Goal: Information Seeking & Learning: Compare options

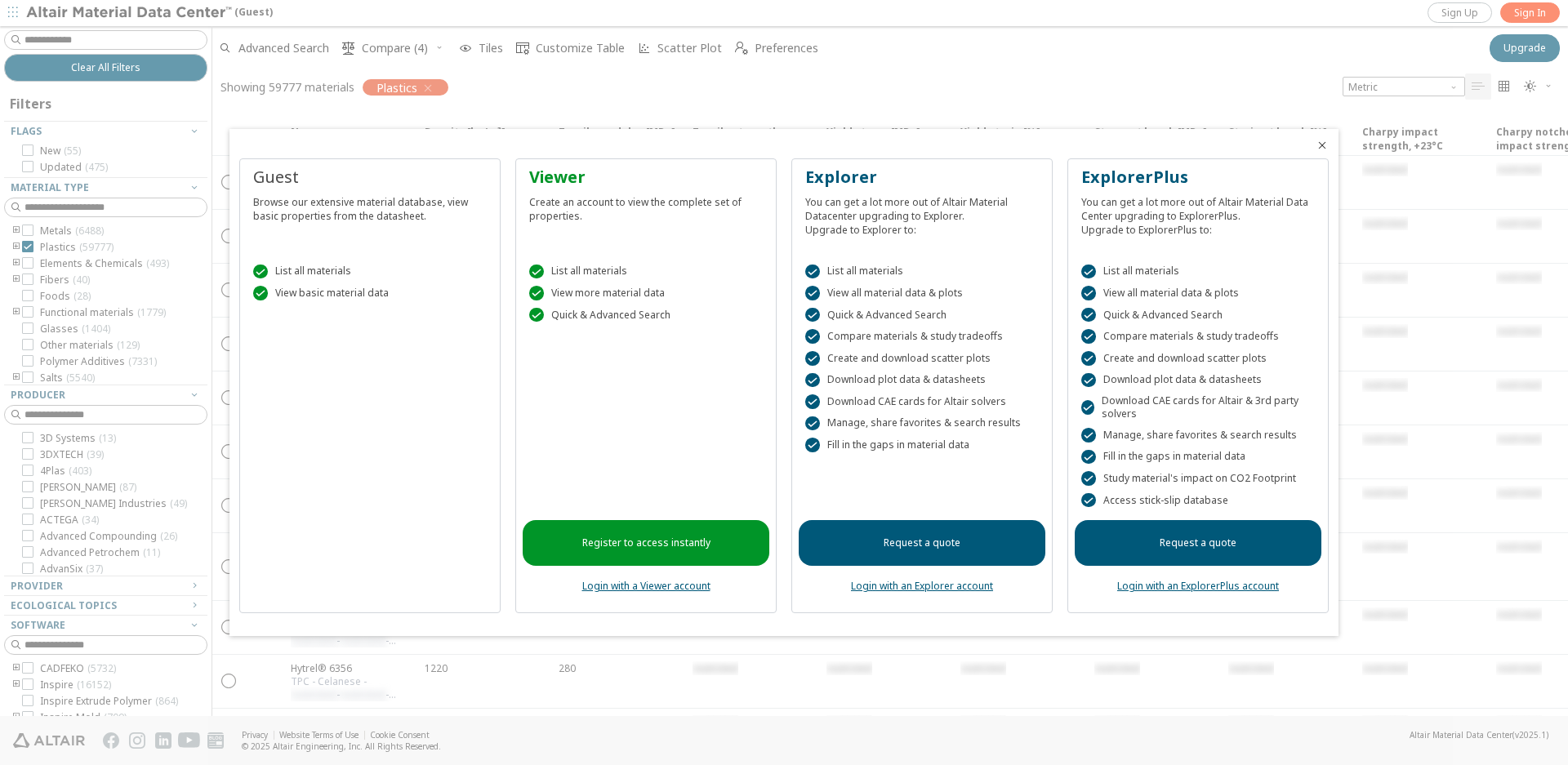
drag, startPoint x: 246, startPoint y: 2, endPoint x: 880, endPoint y: 108, distance: 642.8
click at [849, 107] on div at bounding box center [784, 382] width 1568 height 765
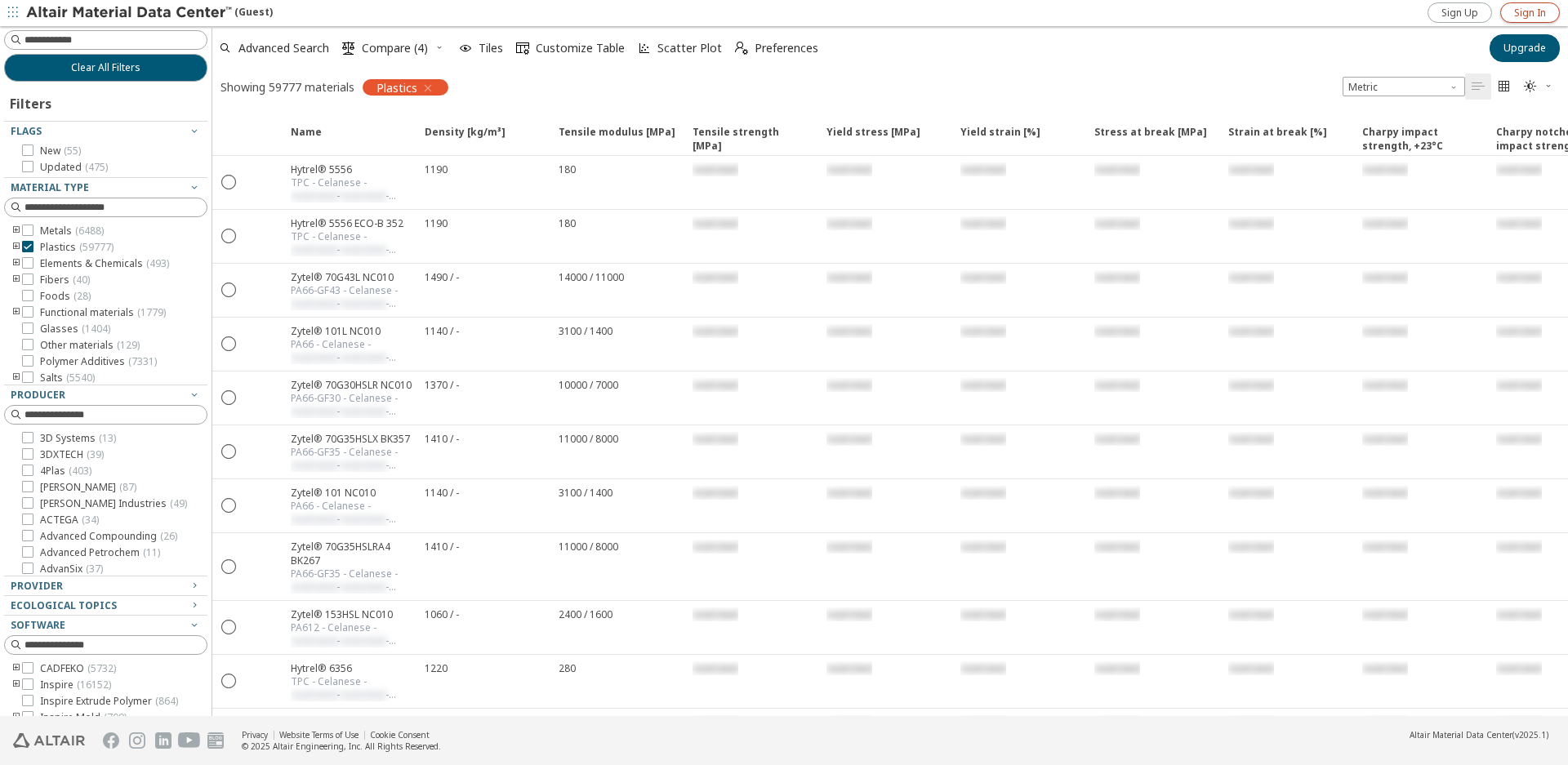
click at [1518, 9] on span "Sign In" at bounding box center [1530, 13] width 32 height 13
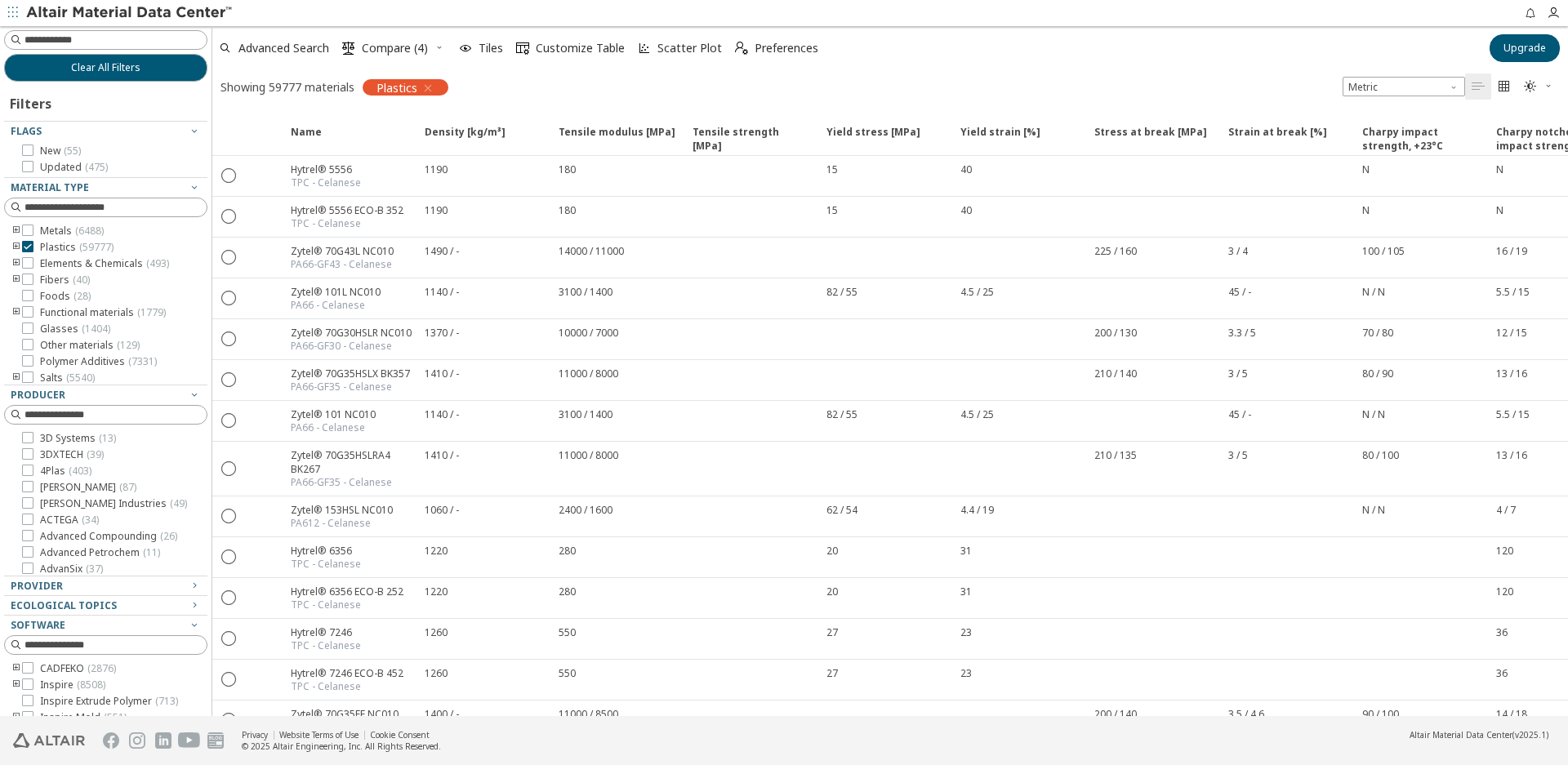
click at [614, 88] on div "Showing 59777 materials Plastics Metric   " at bounding box center [890, 86] width 1356 height 34
click at [14, 243] on icon "toogle group" at bounding box center [15, 247] width 11 height 13
click at [40, 260] on icon "toogle group" at bounding box center [40, 263] width 11 height 13
click at [79, 285] on icon at bounding box center [76, 279] width 11 height 11
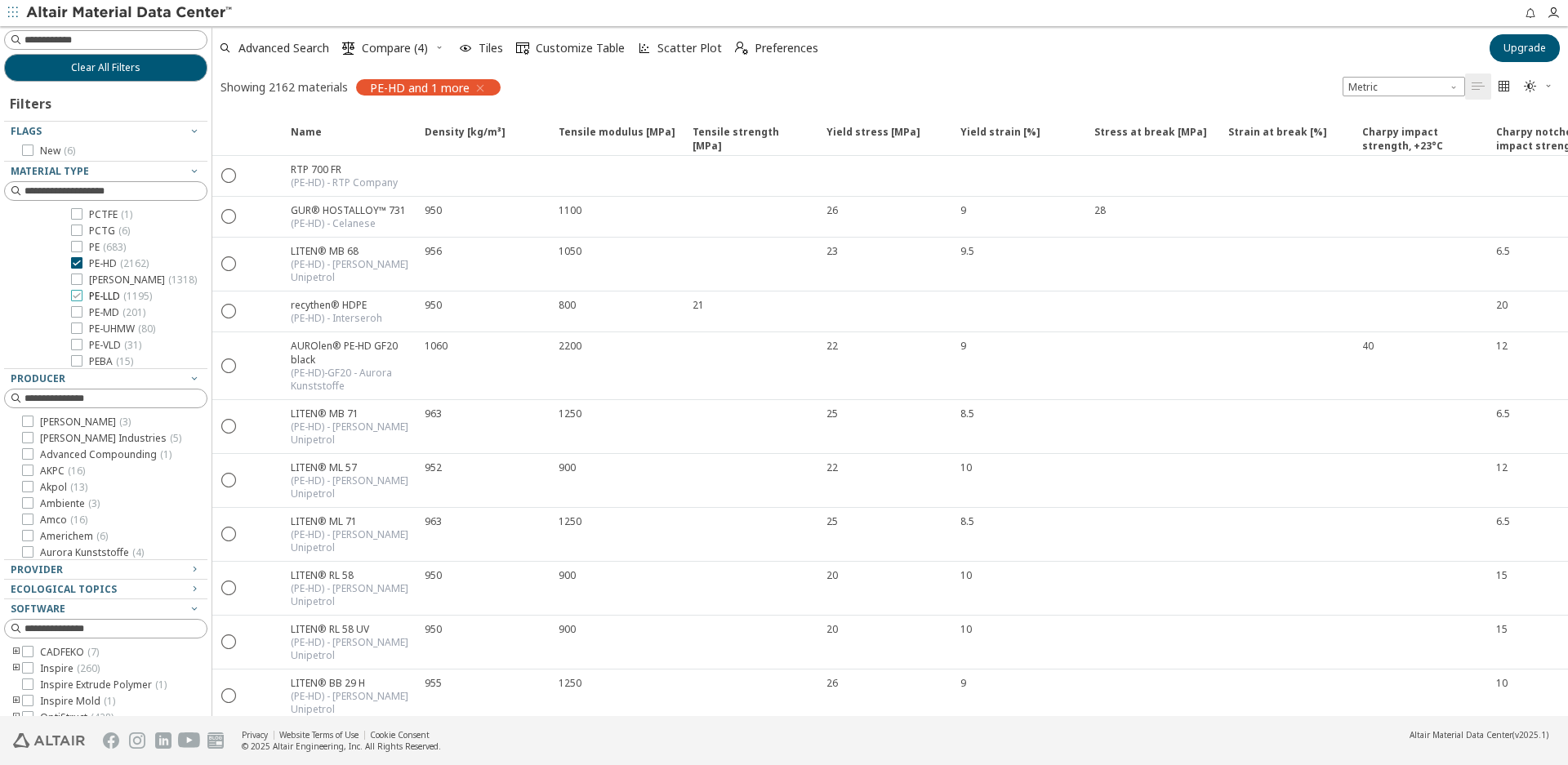
click at [77, 301] on icon at bounding box center [76, 295] width 11 height 11
click at [188, 380] on icon "button" at bounding box center [194, 378] width 13 height 13
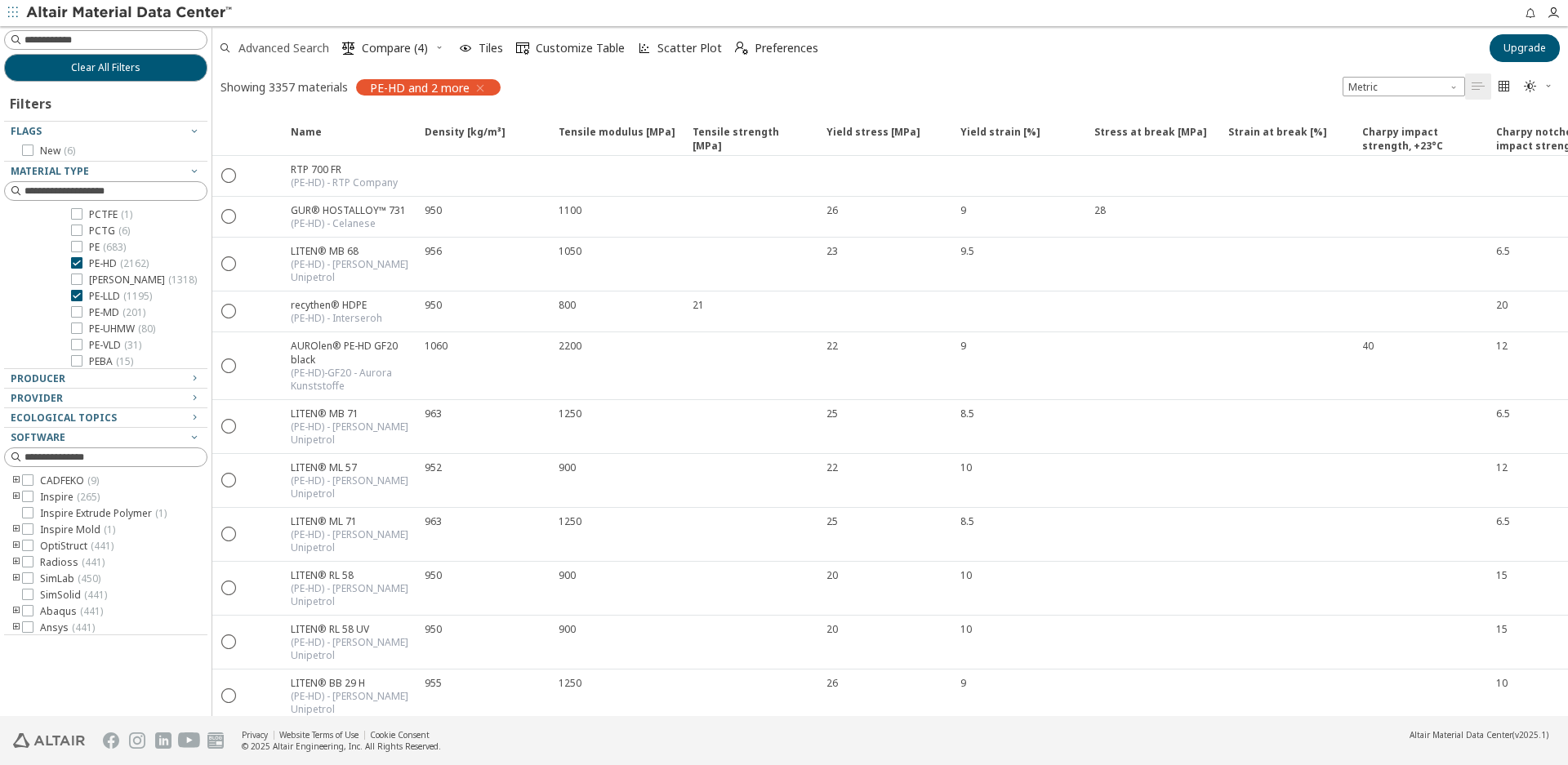
click at [298, 53] on span "Advanced Search" at bounding box center [284, 48] width 91 height 11
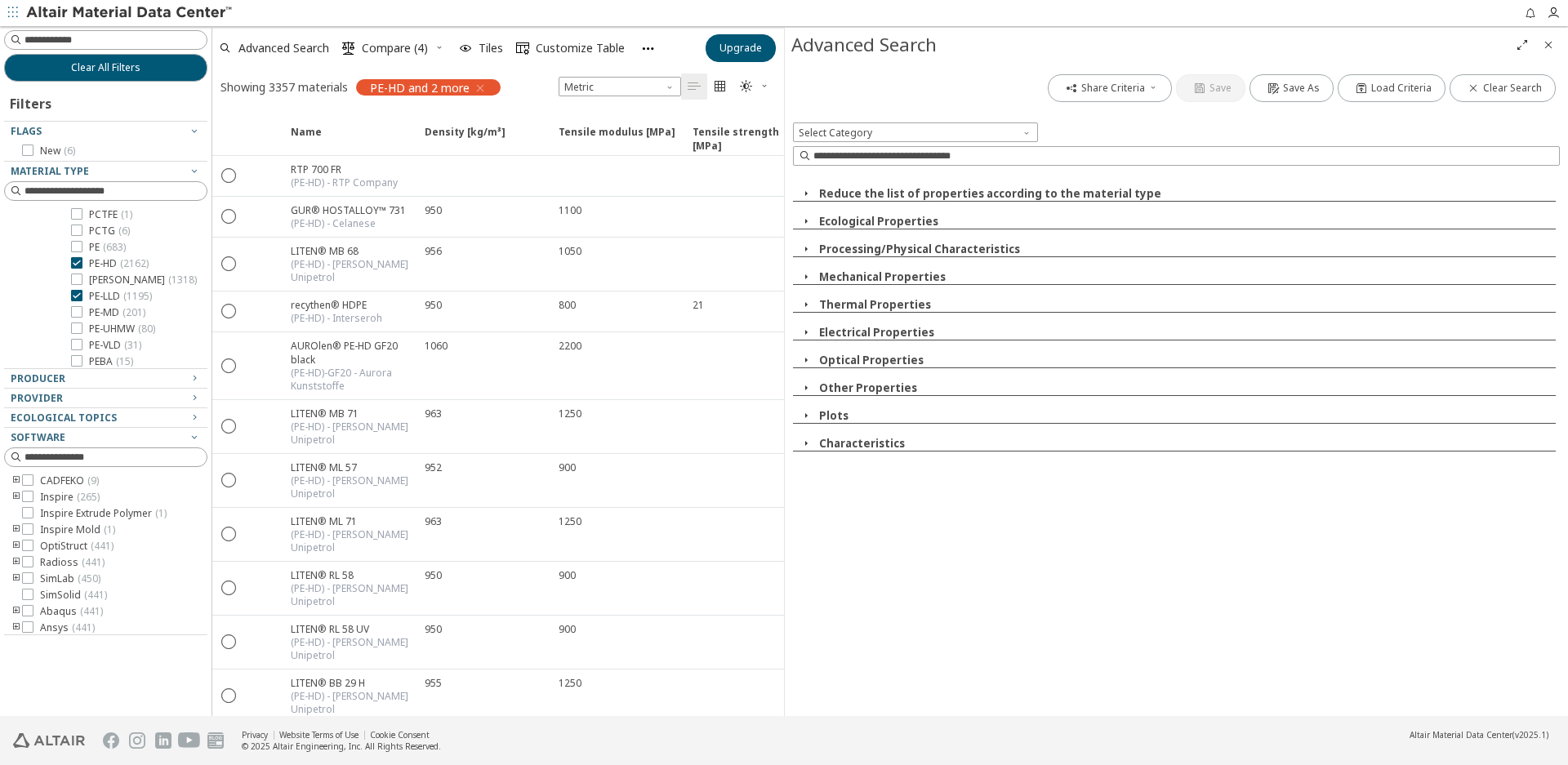
click at [805, 444] on icon "button" at bounding box center [805, 443] width 13 height 13
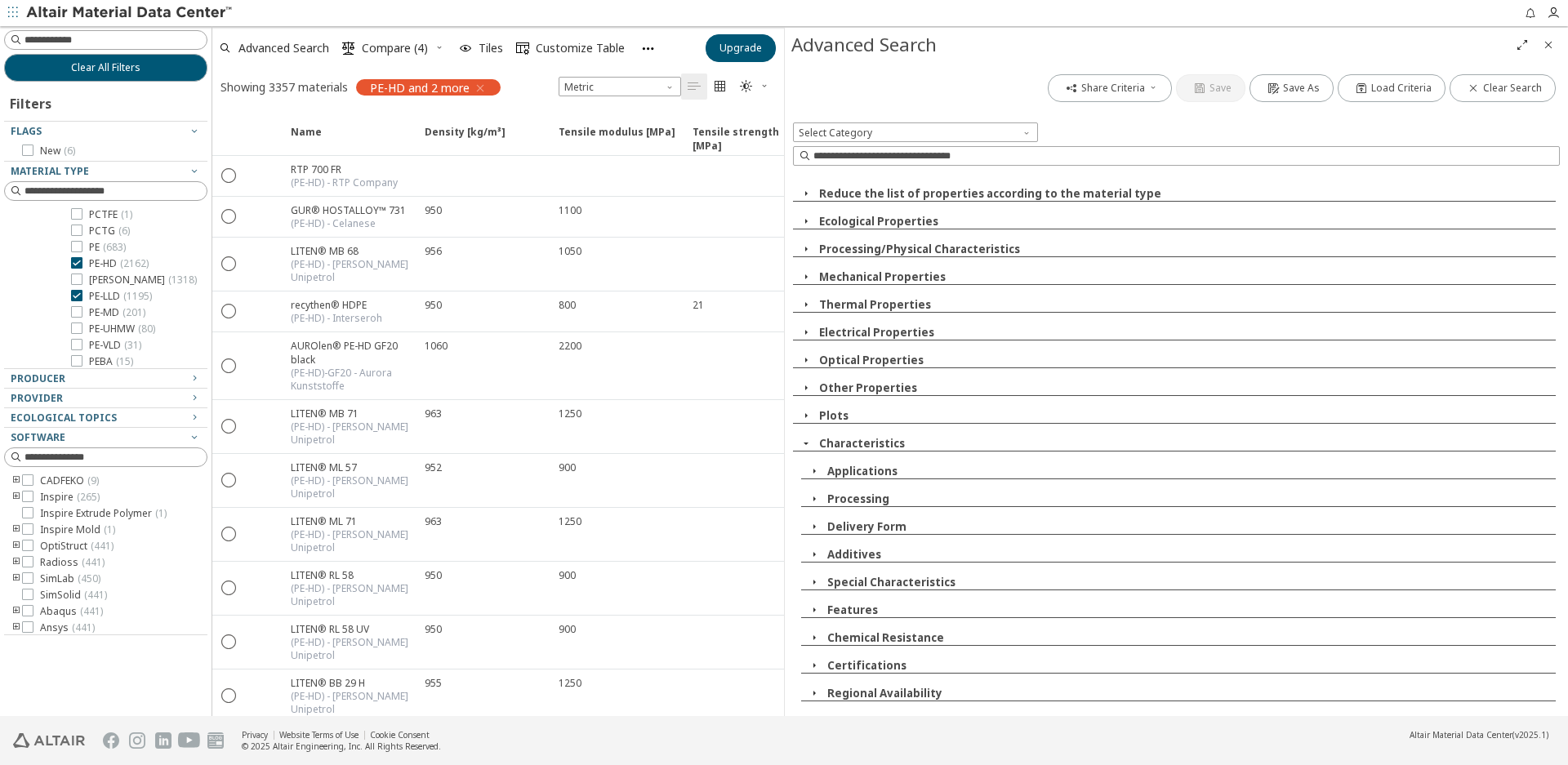
click at [815, 693] on icon "button" at bounding box center [814, 692] width 13 height 13
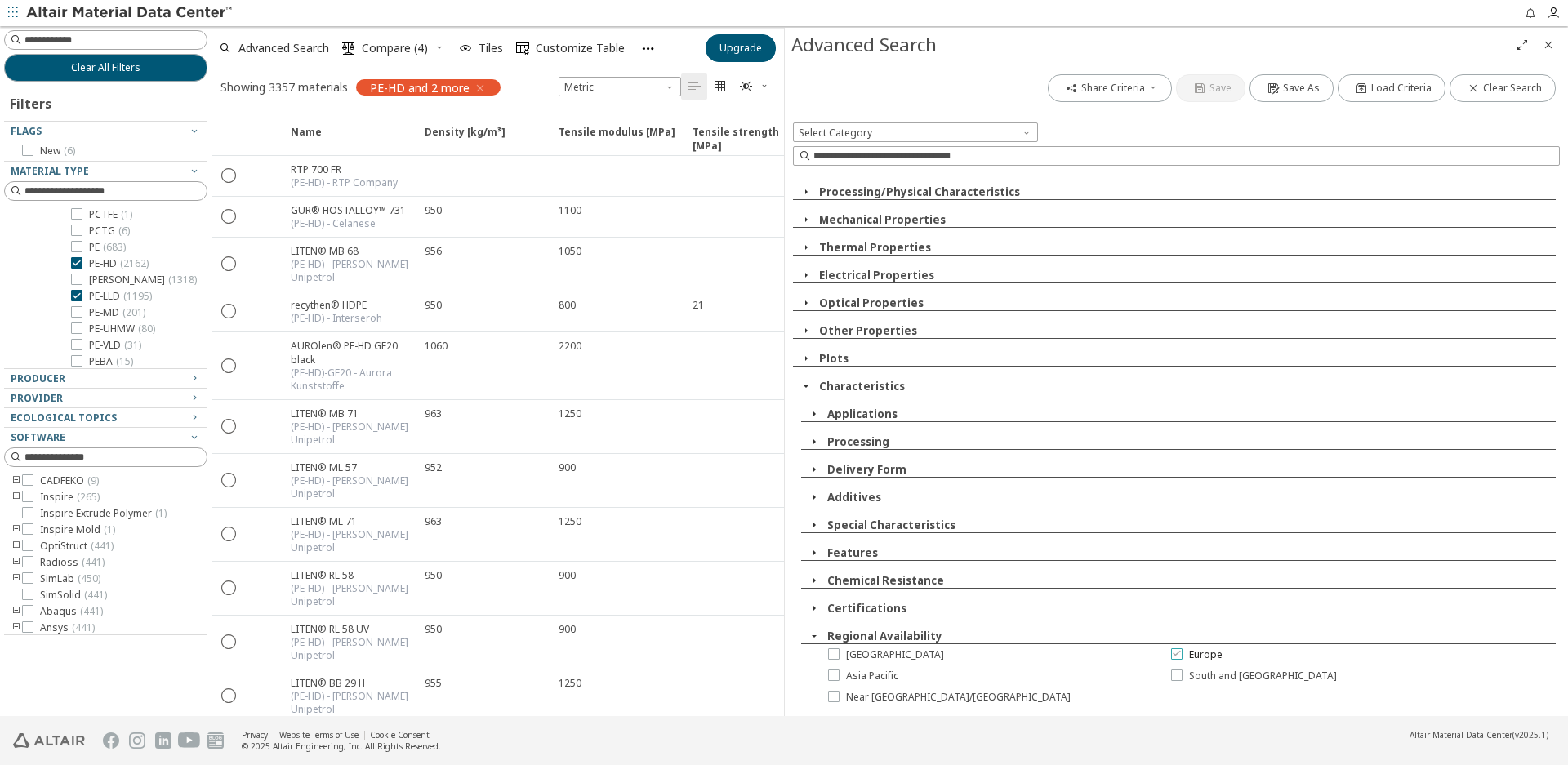
click at [1174, 652] on icon at bounding box center [1176, 653] width 11 height 11
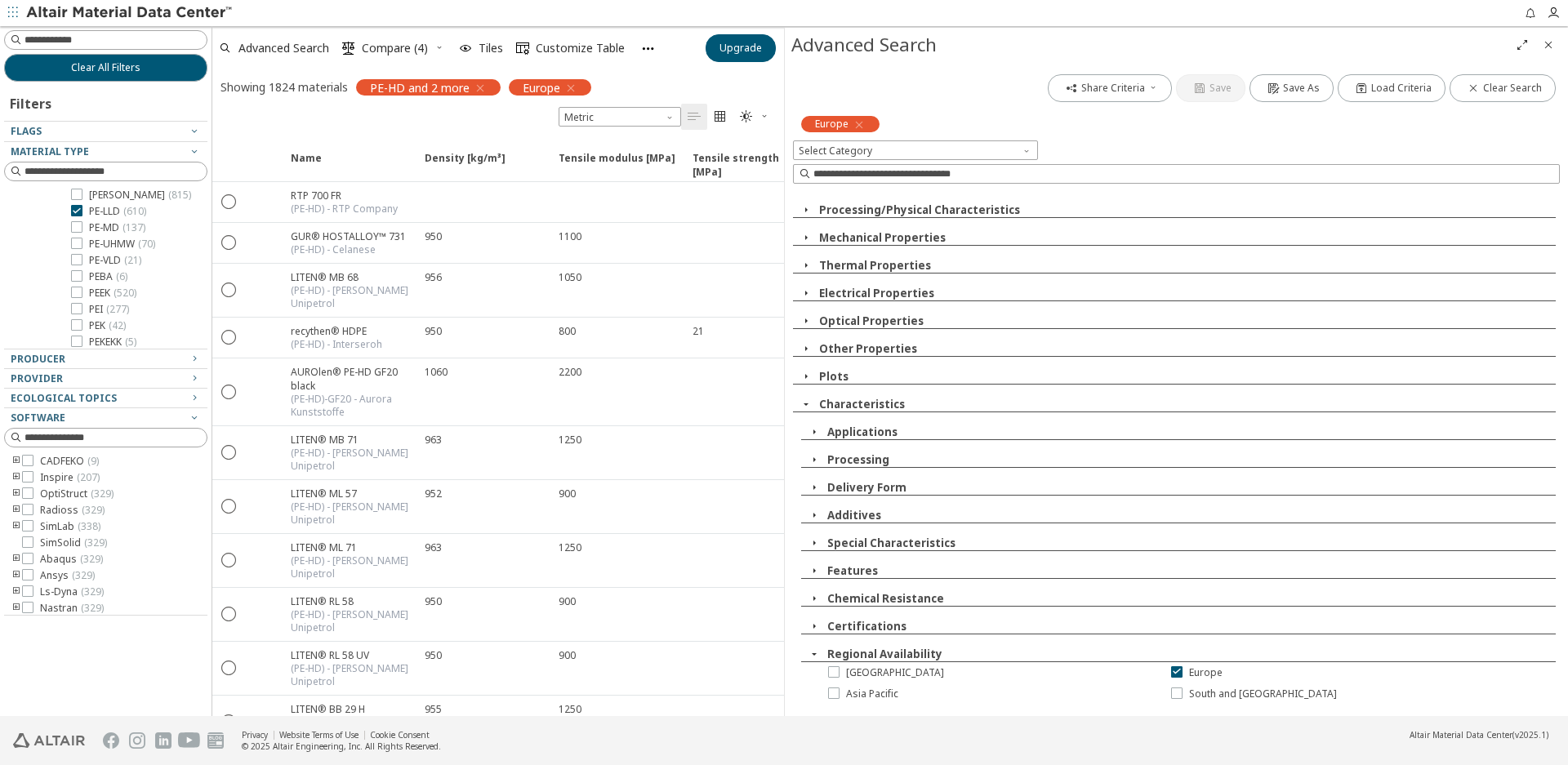
scroll to position [1323, 0]
click at [811, 568] on icon "button" at bounding box center [814, 570] width 13 height 13
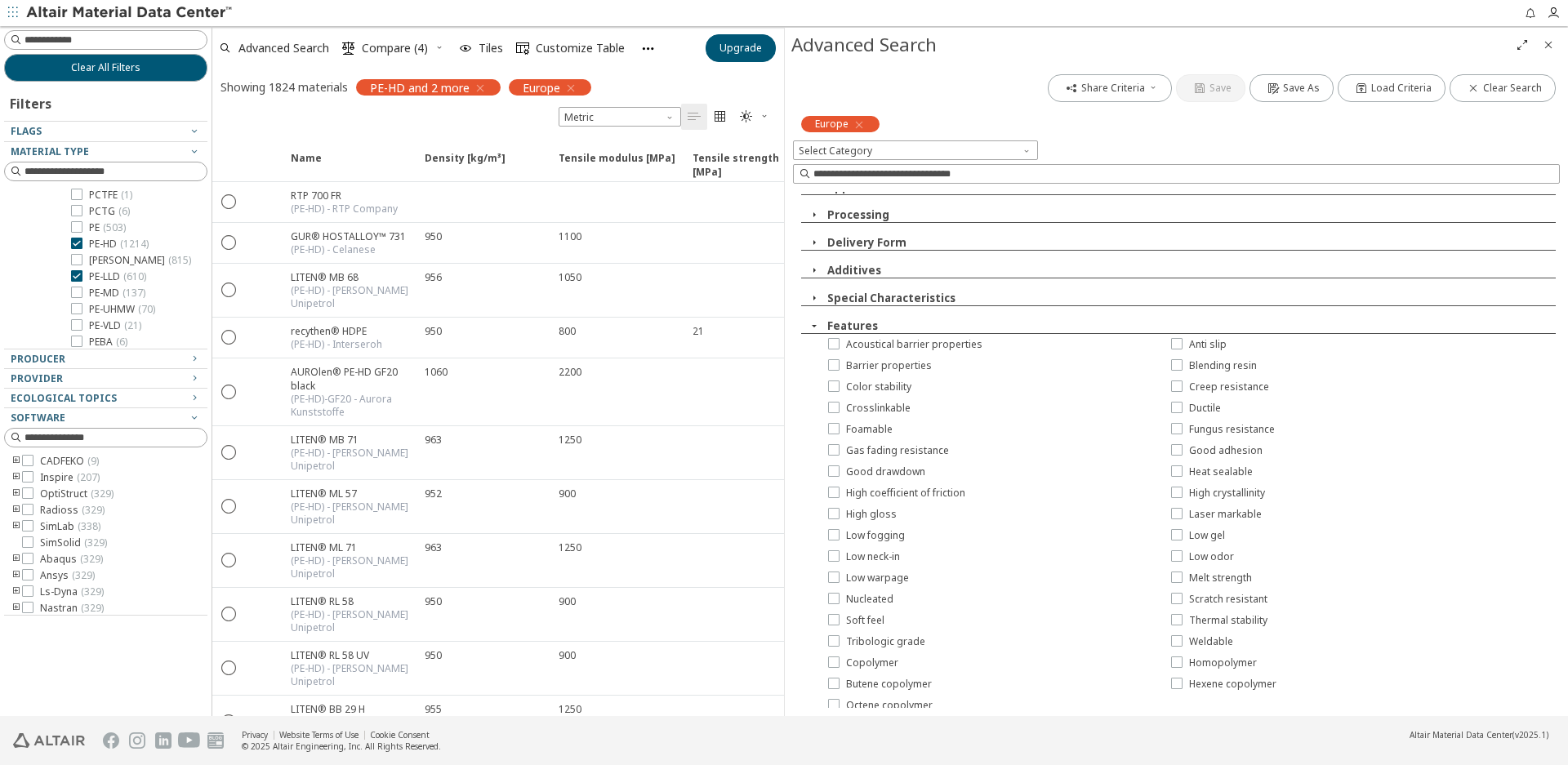
scroll to position [138, 0]
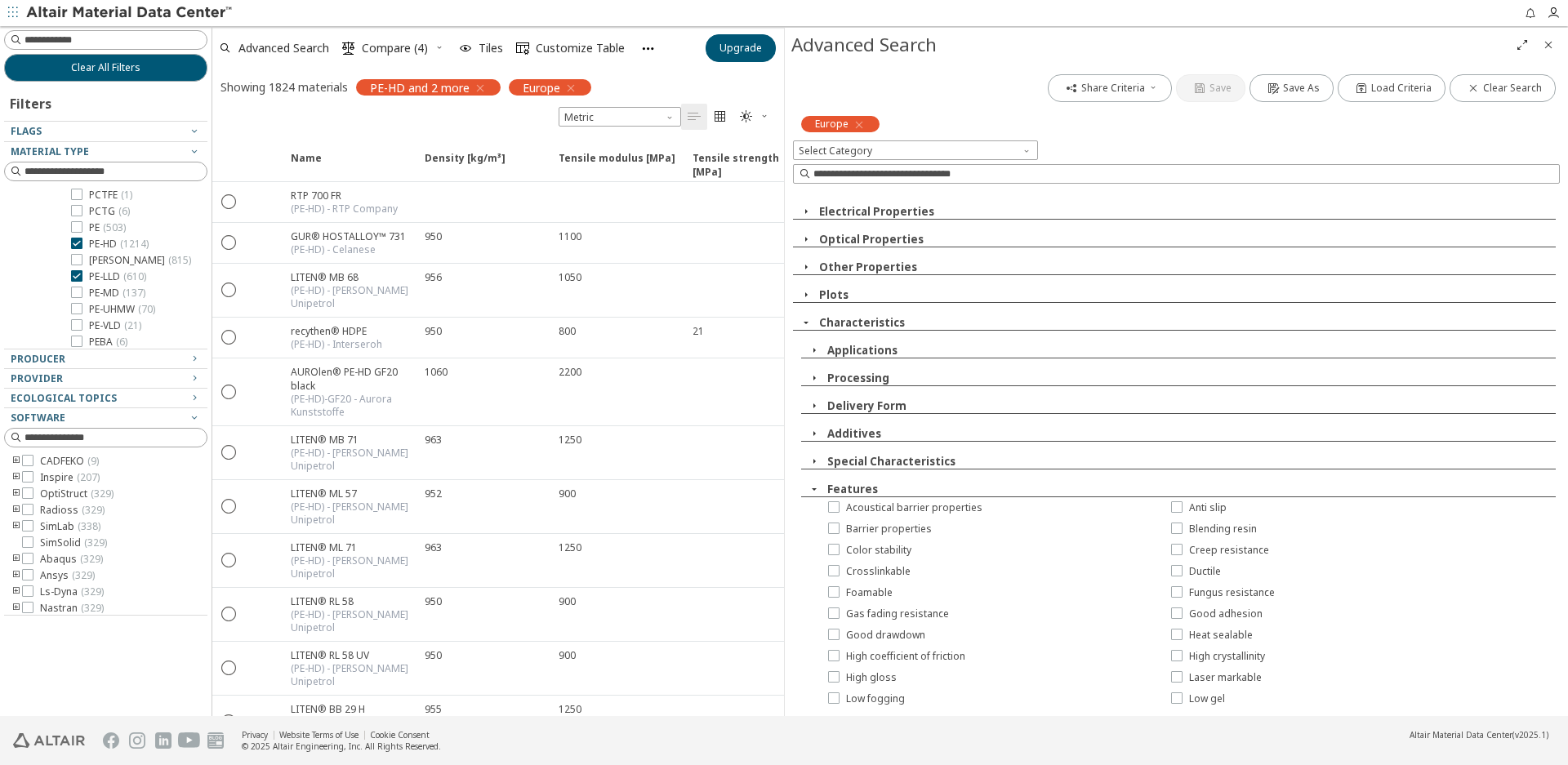
click at [814, 486] on icon "button" at bounding box center [814, 489] width 13 height 13
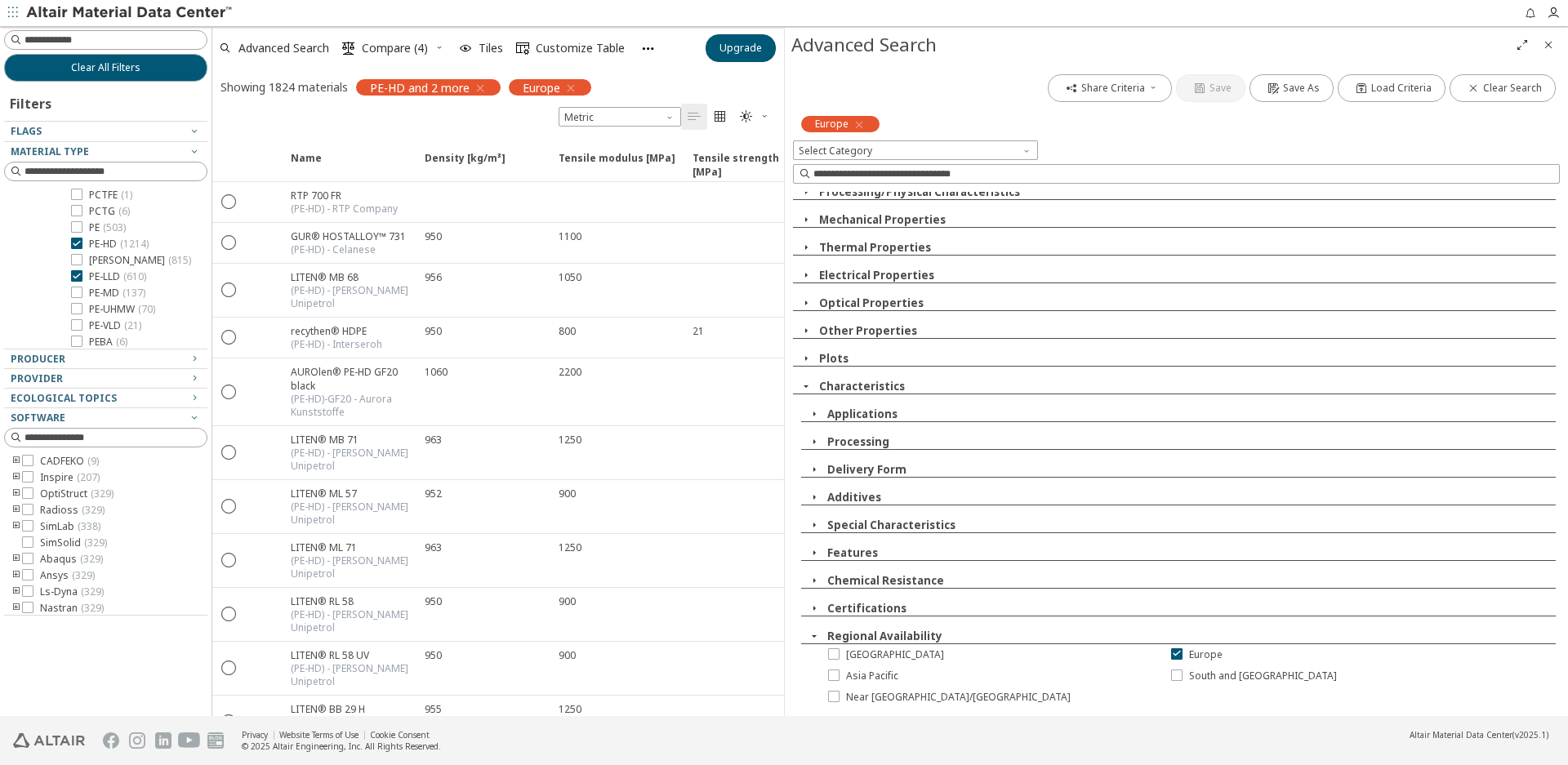
scroll to position [75, 0]
click at [815, 440] on icon "button" at bounding box center [814, 441] width 13 height 13
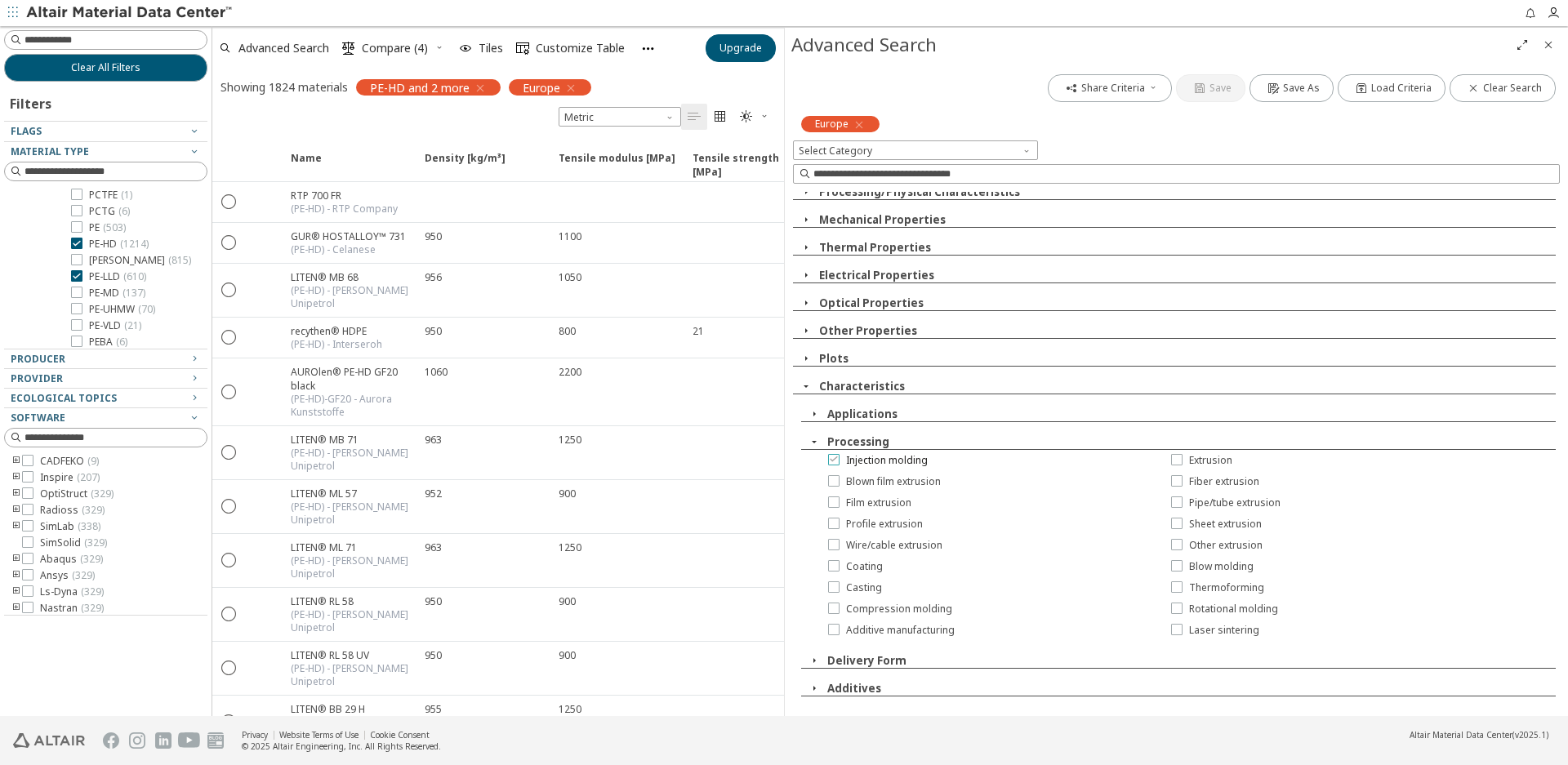
click at [833, 465] on div at bounding box center [834, 459] width 11 height 11
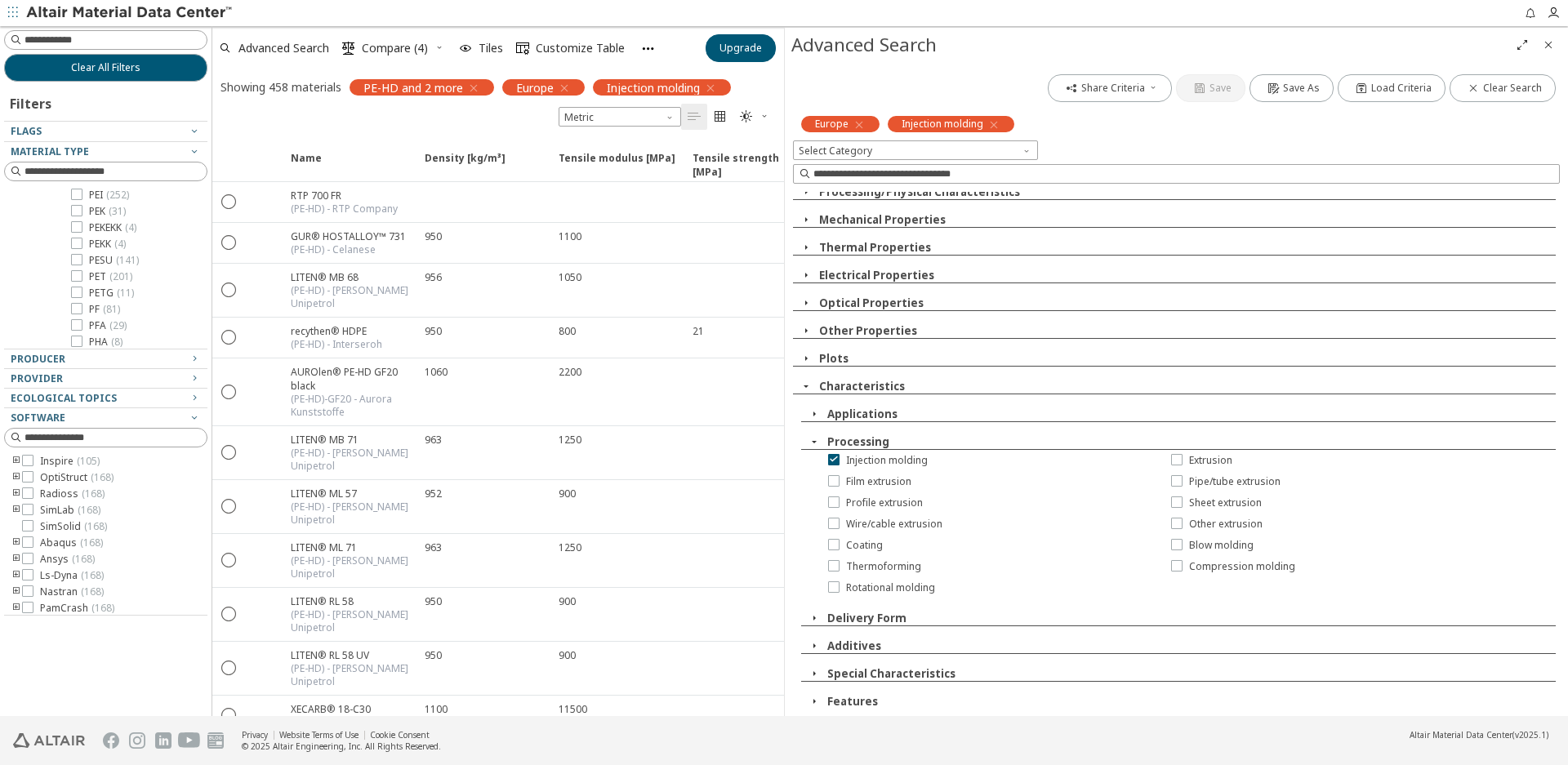
scroll to position [1159, 0]
click at [813, 442] on icon "button" at bounding box center [814, 441] width 13 height 13
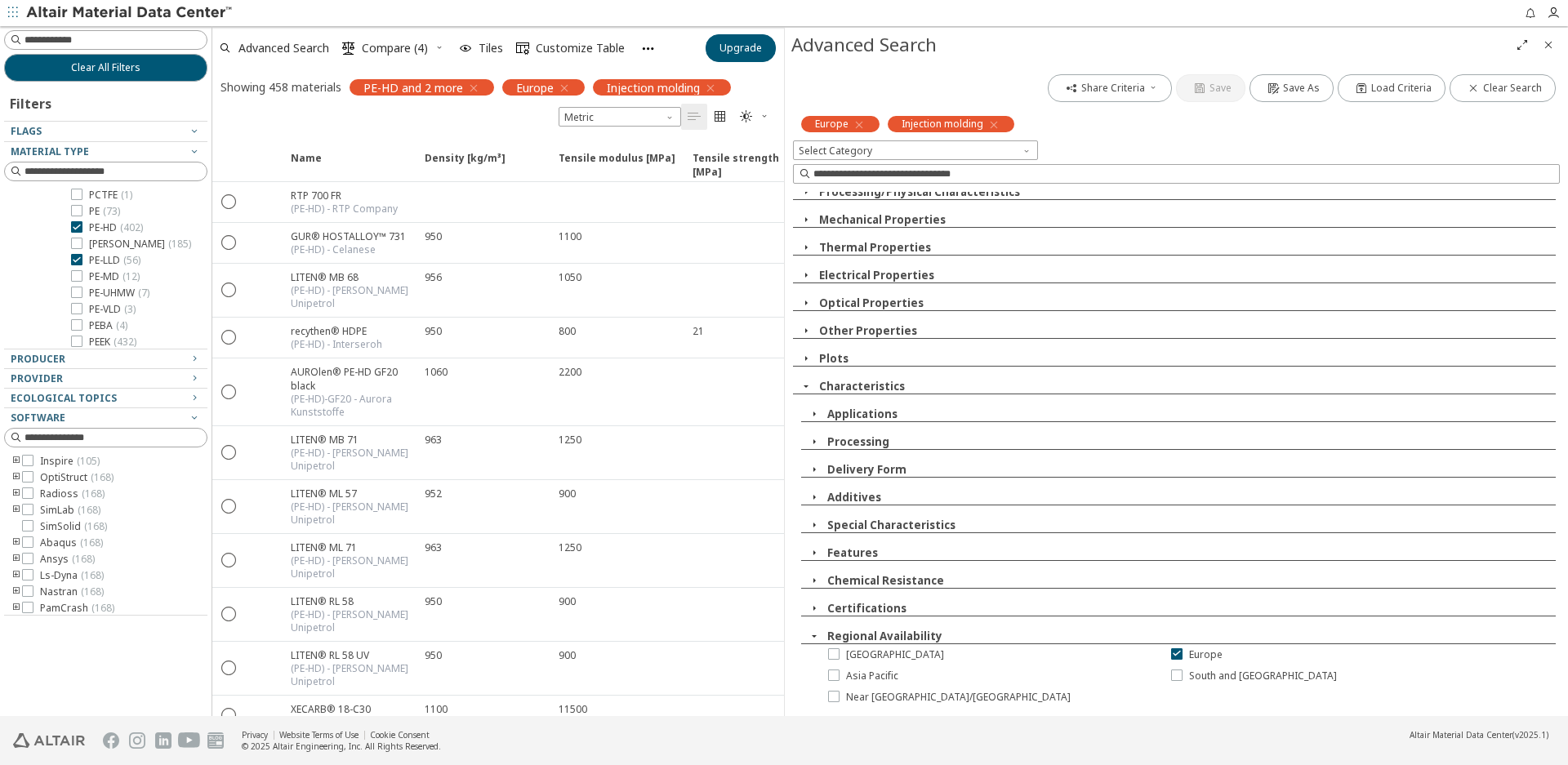
click at [812, 415] on icon "button" at bounding box center [814, 414] width 13 height 13
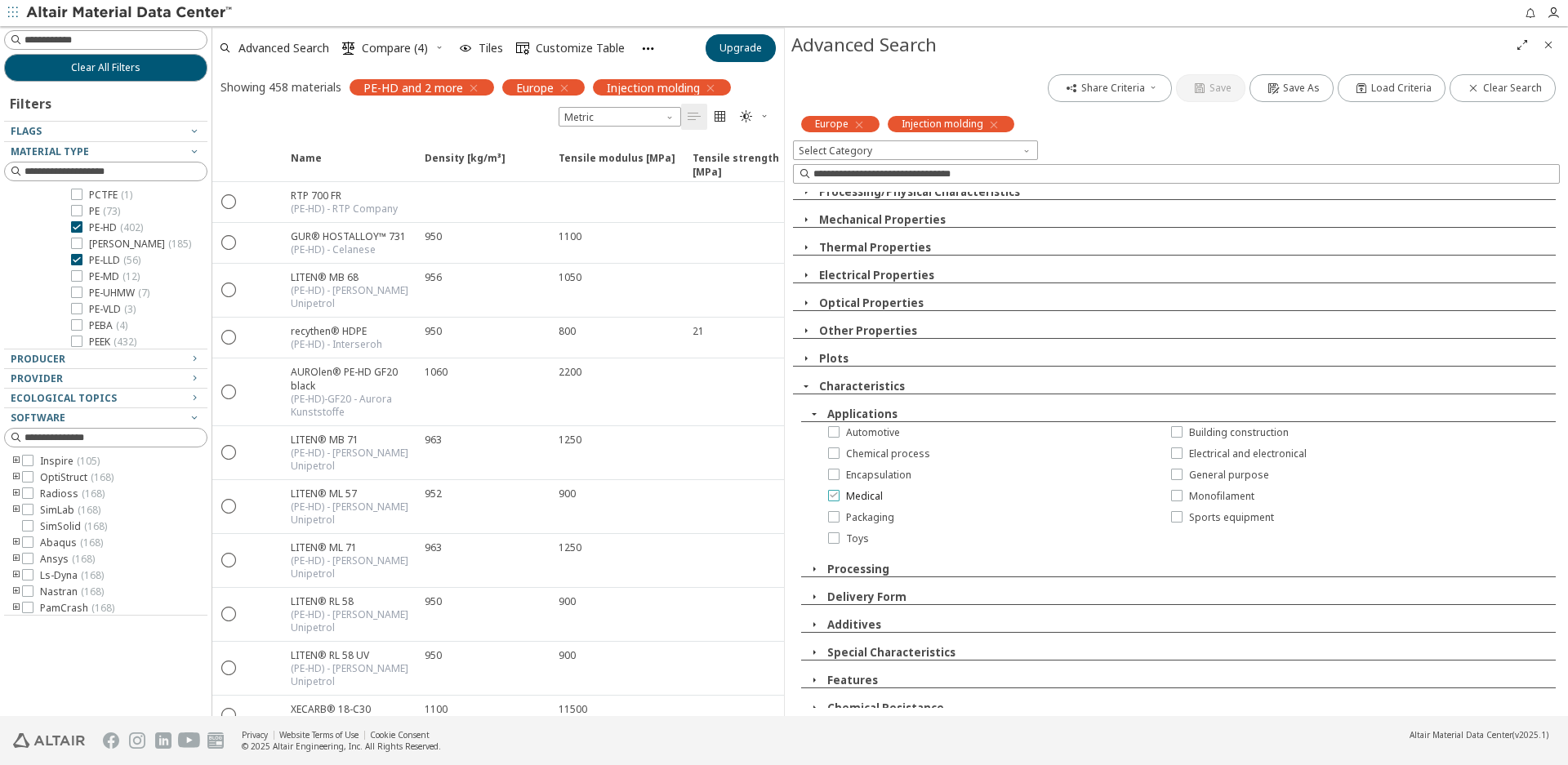
click at [833, 490] on icon at bounding box center [834, 494] width 11 height 11
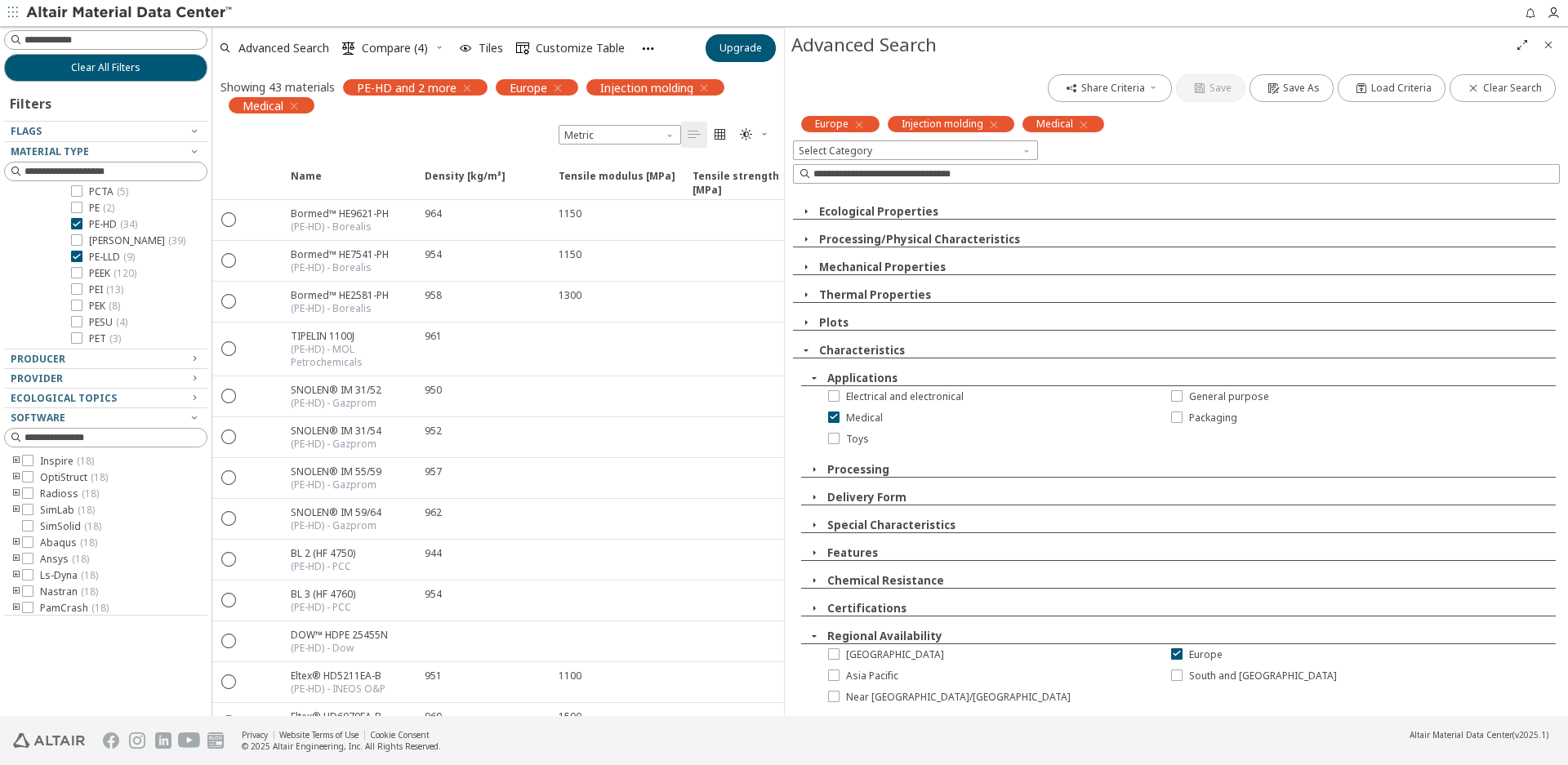
scroll to position [27, 0]
click at [814, 413] on div "Medical" at bounding box center [964, 418] width 343 height 21
click at [815, 374] on icon "button" at bounding box center [814, 378] width 13 height 13
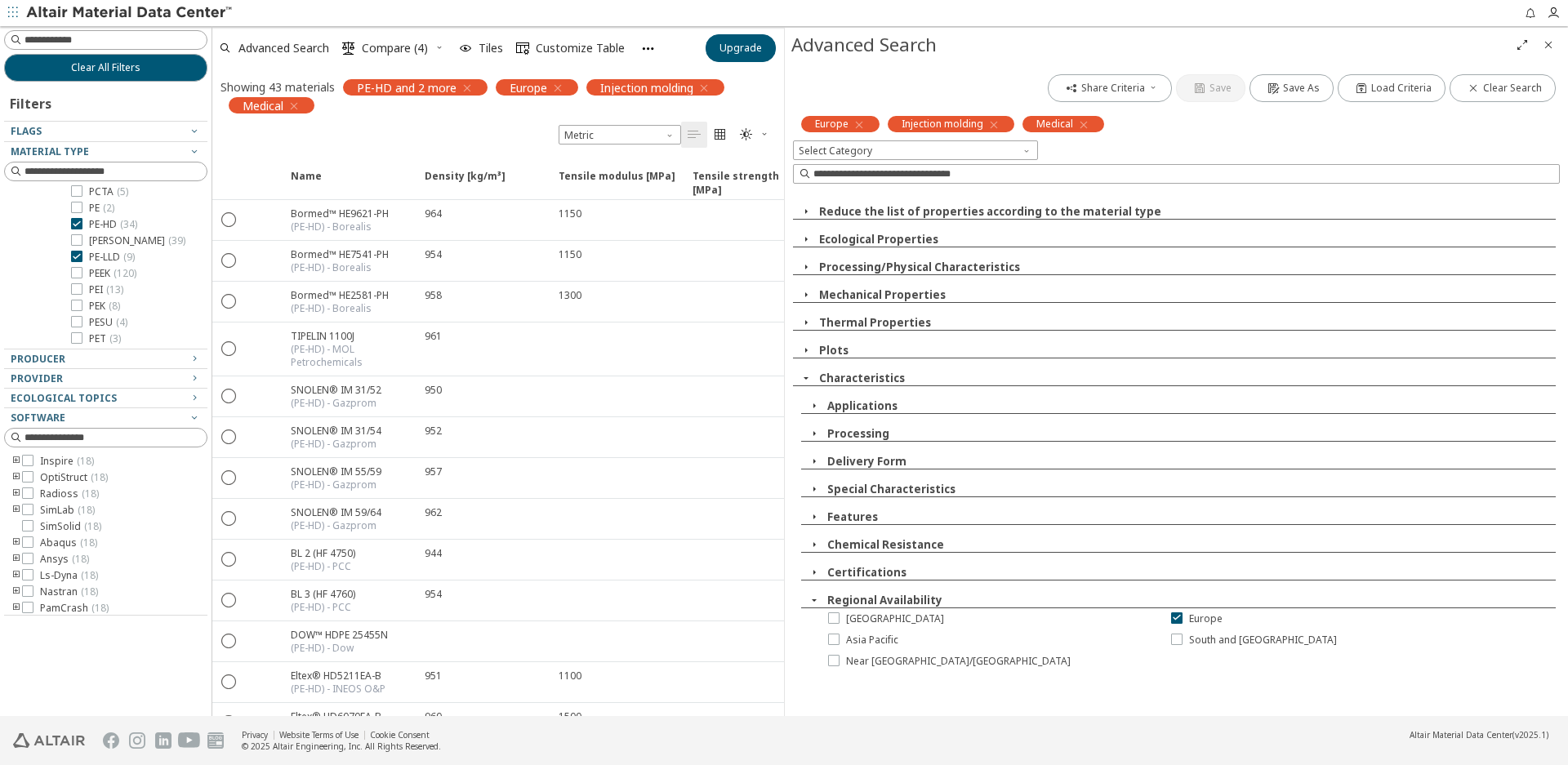
scroll to position [0, 0]
click at [811, 234] on icon "button" at bounding box center [805, 238] width 13 height 13
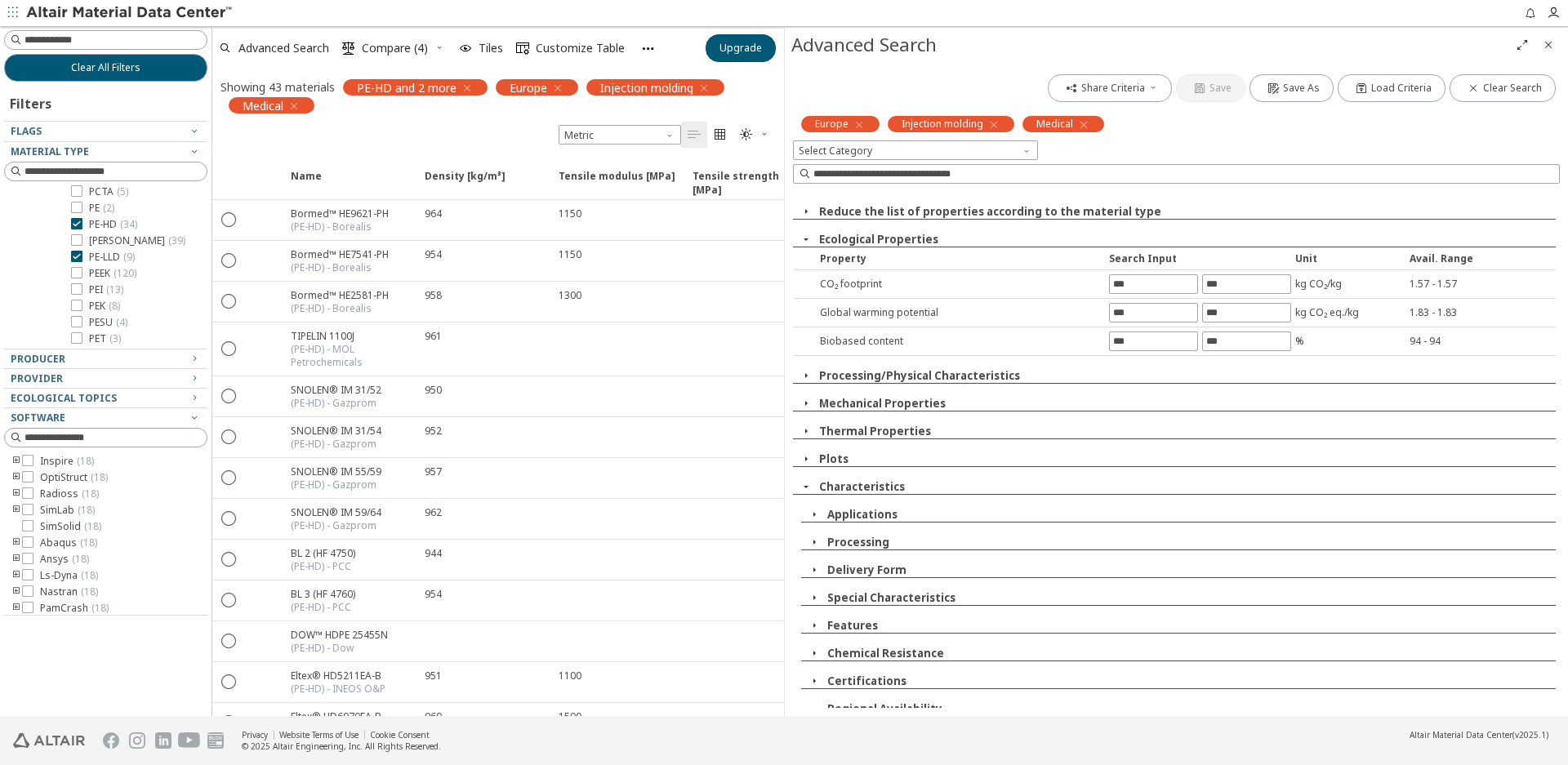
click at [807, 235] on icon "button" at bounding box center [805, 238] width 13 height 13
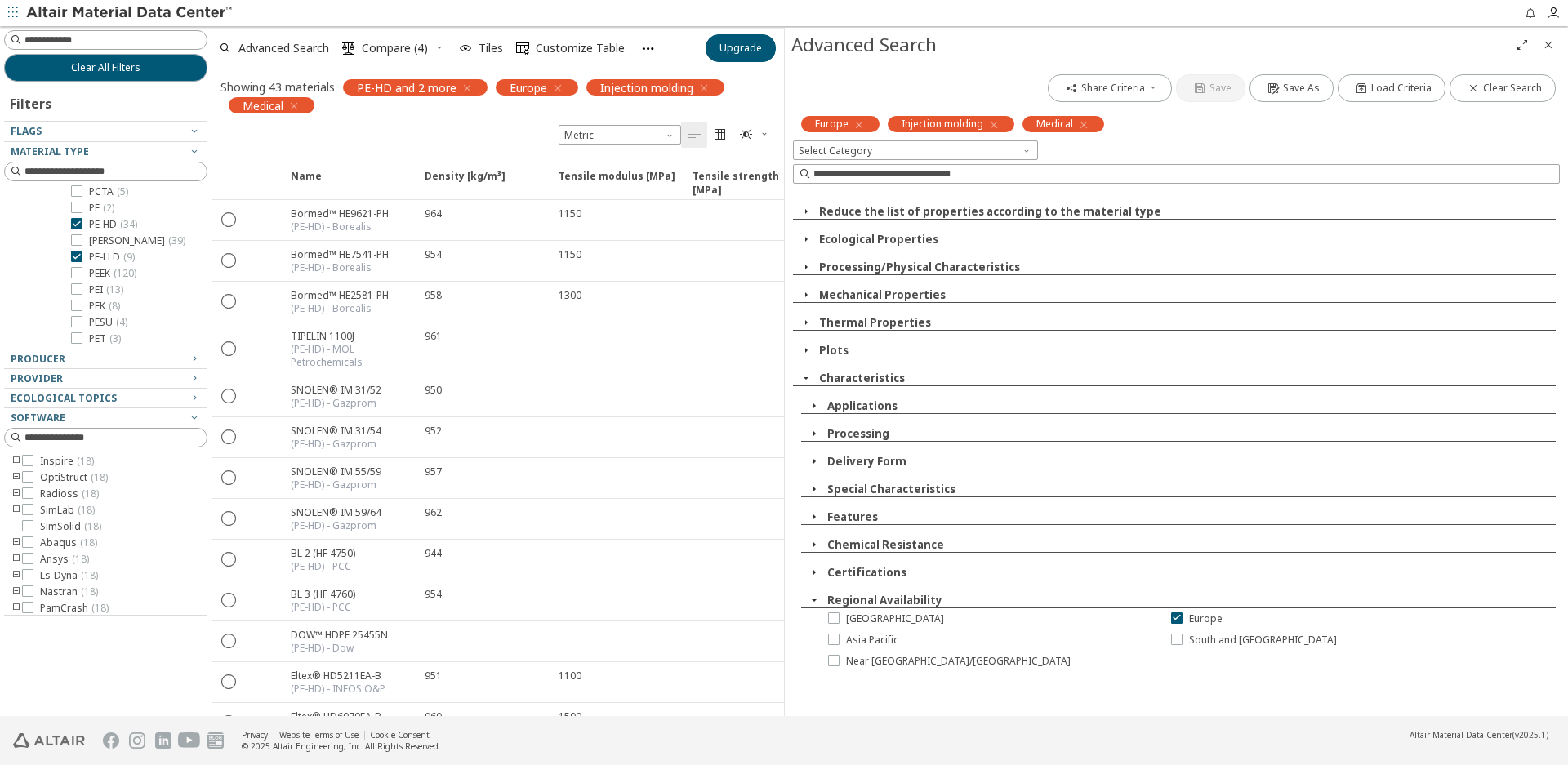
click at [807, 206] on icon "button" at bounding box center [805, 211] width 13 height 13
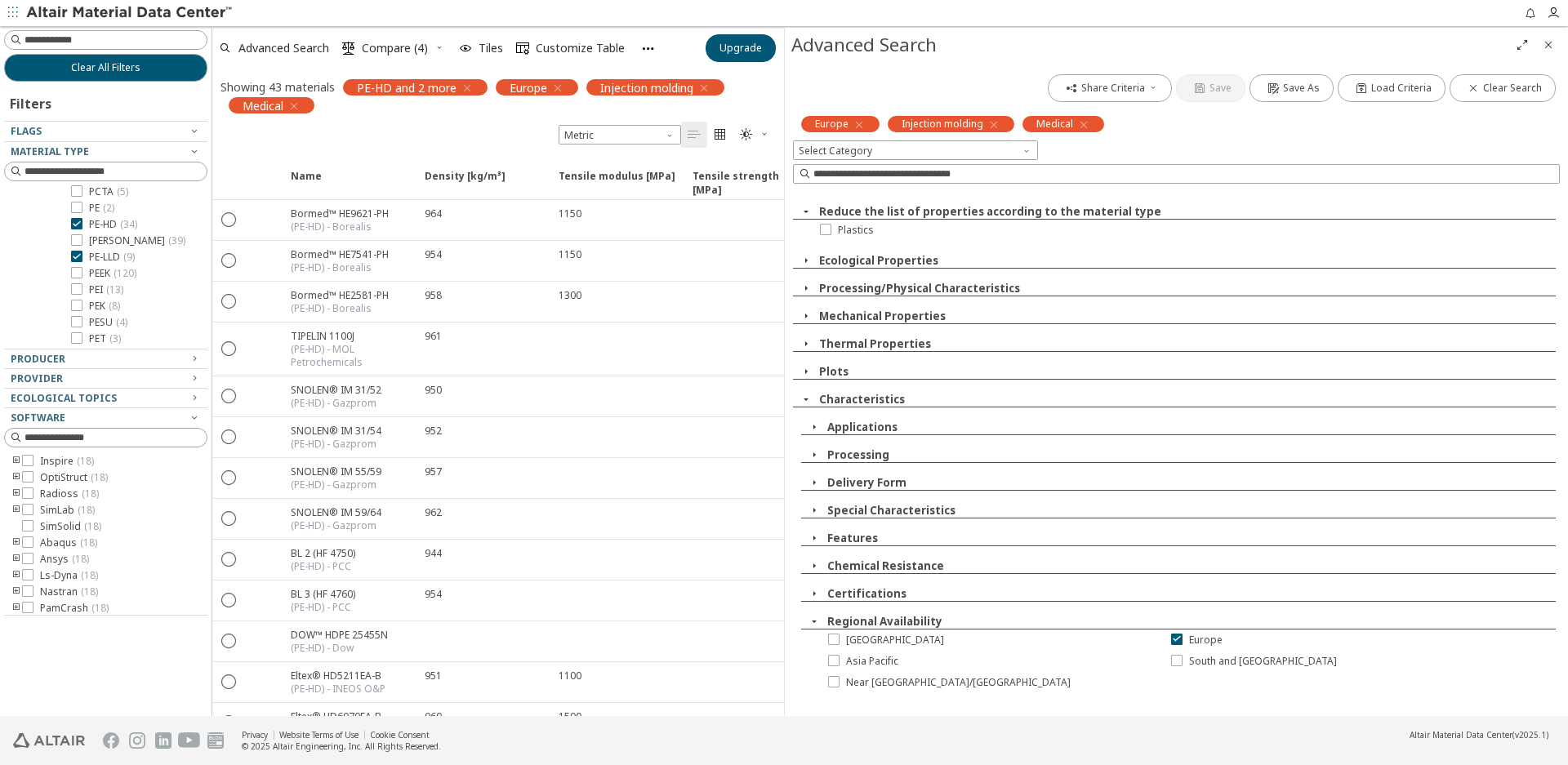
click at [807, 206] on icon "button" at bounding box center [805, 211] width 13 height 13
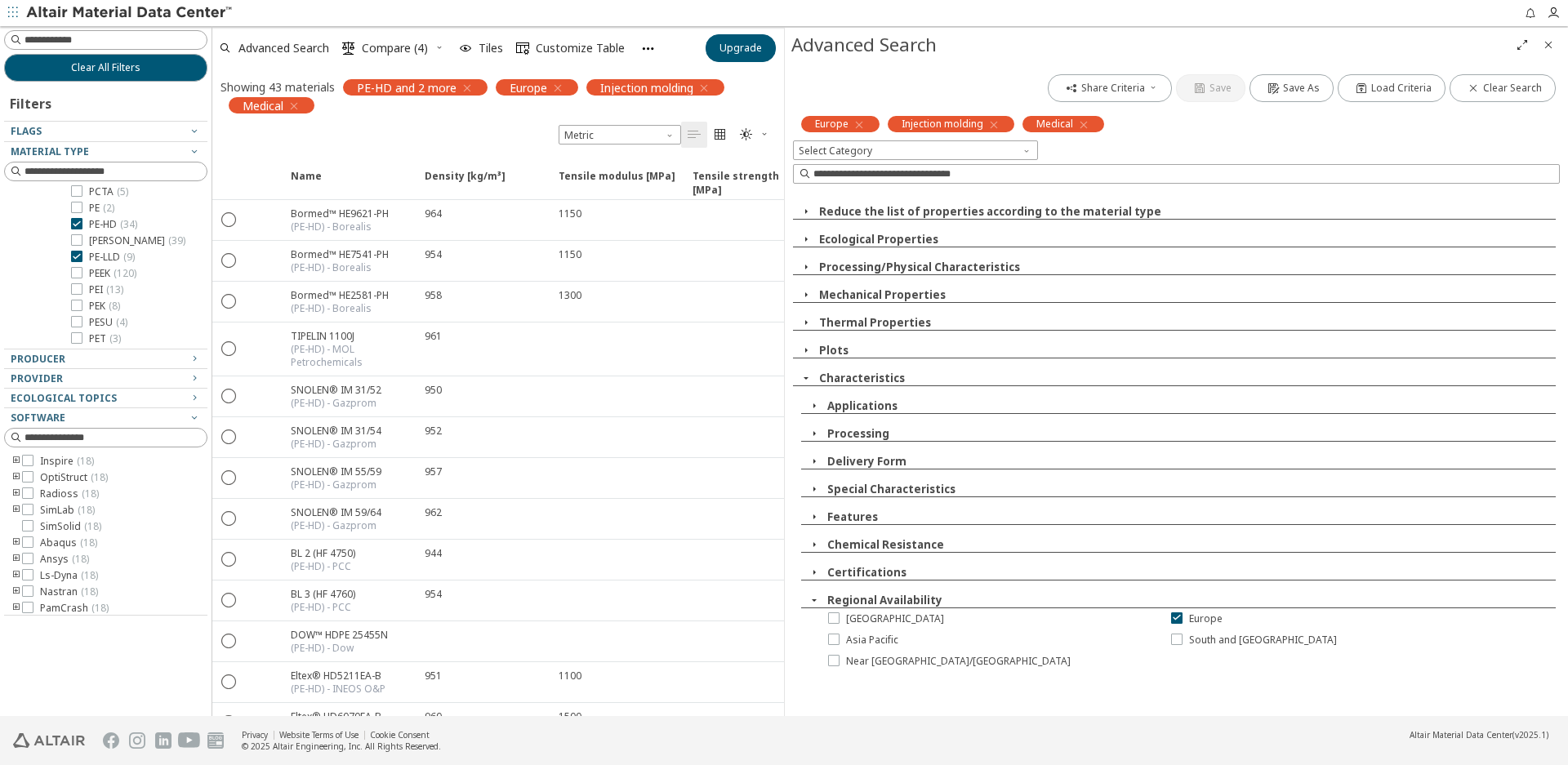
click at [815, 568] on icon "button" at bounding box center [814, 572] width 13 height 13
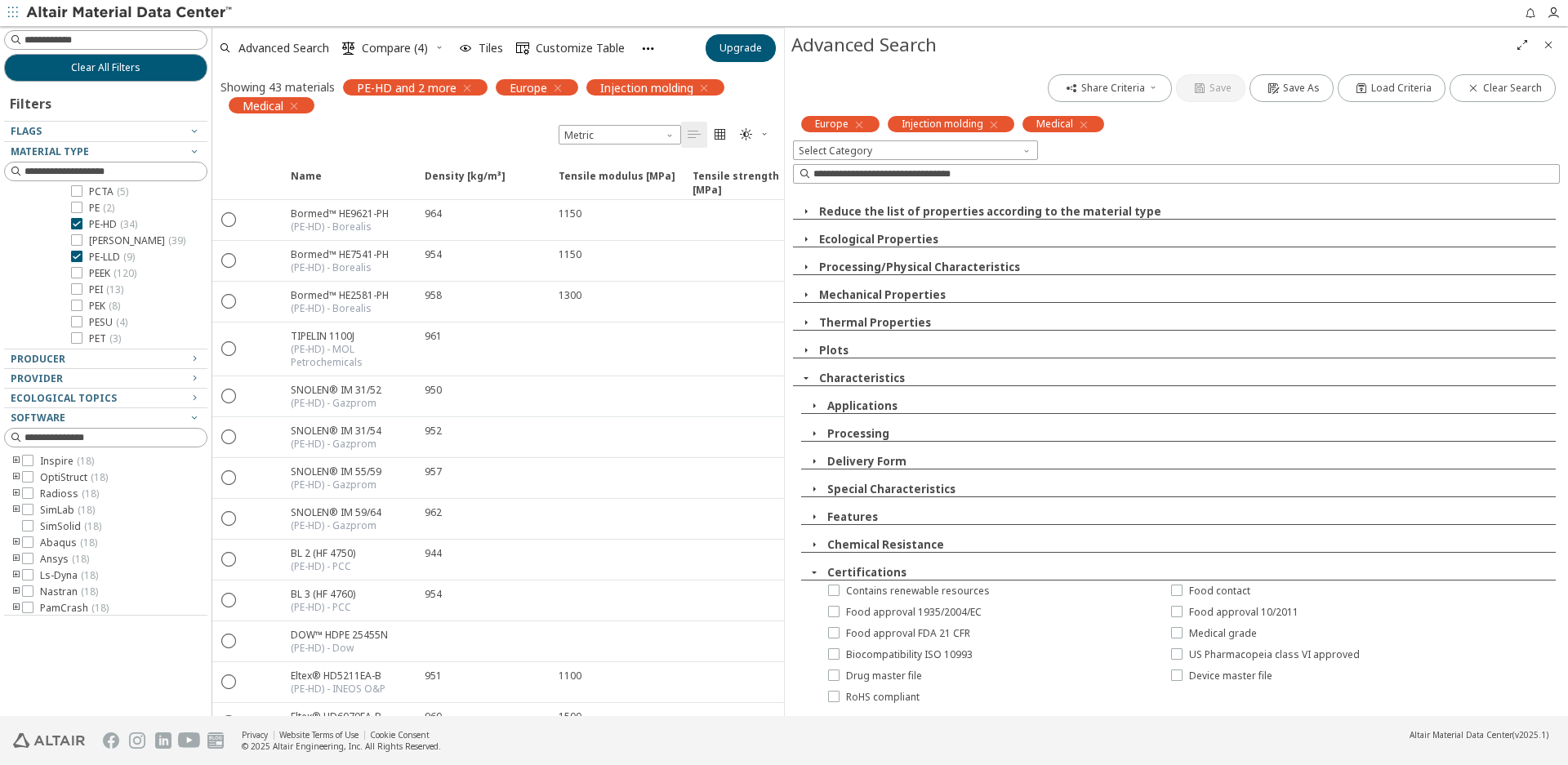
scroll to position [82, 0]
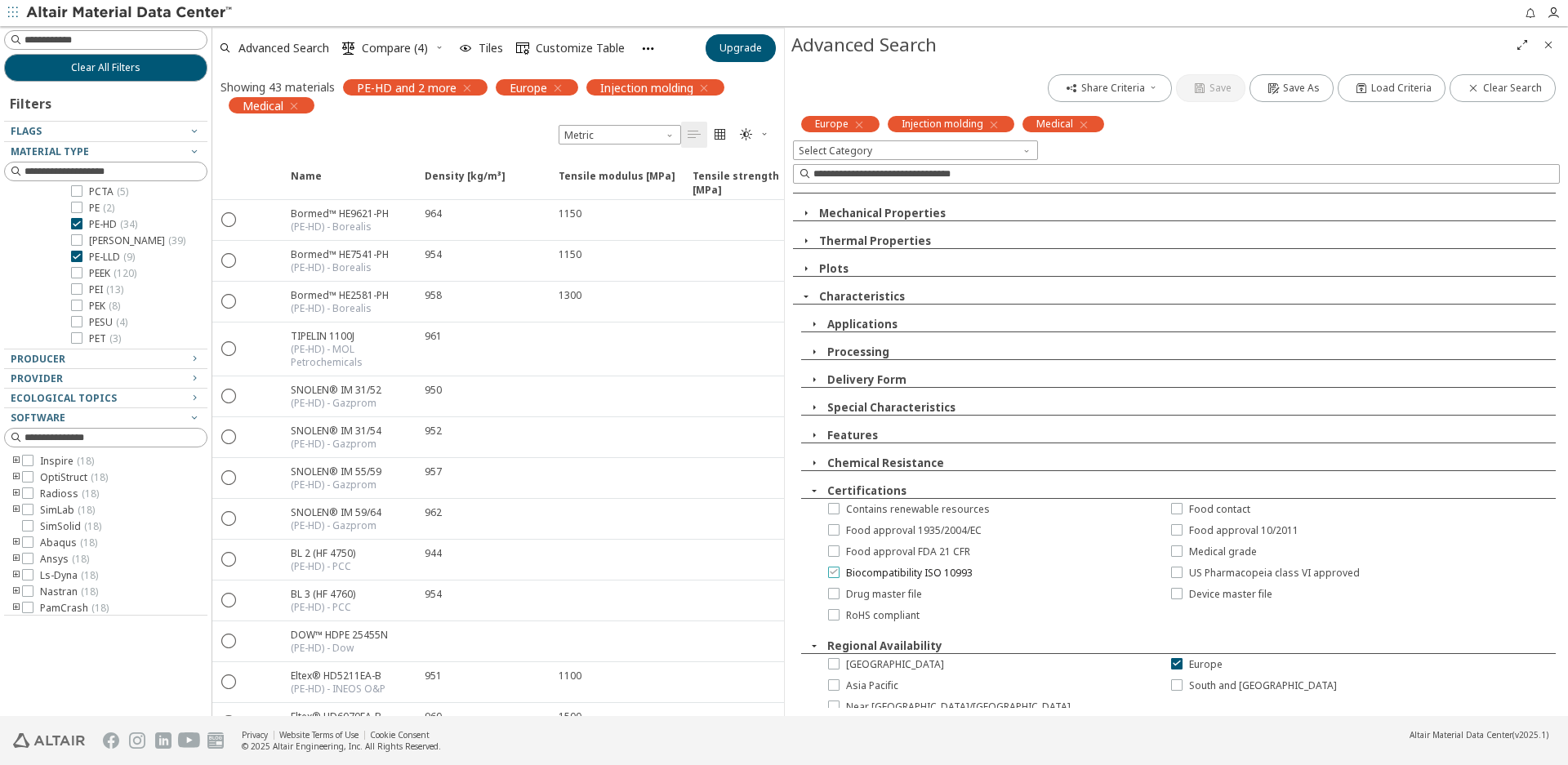
click at [836, 574] on icon at bounding box center [834, 571] width 11 height 11
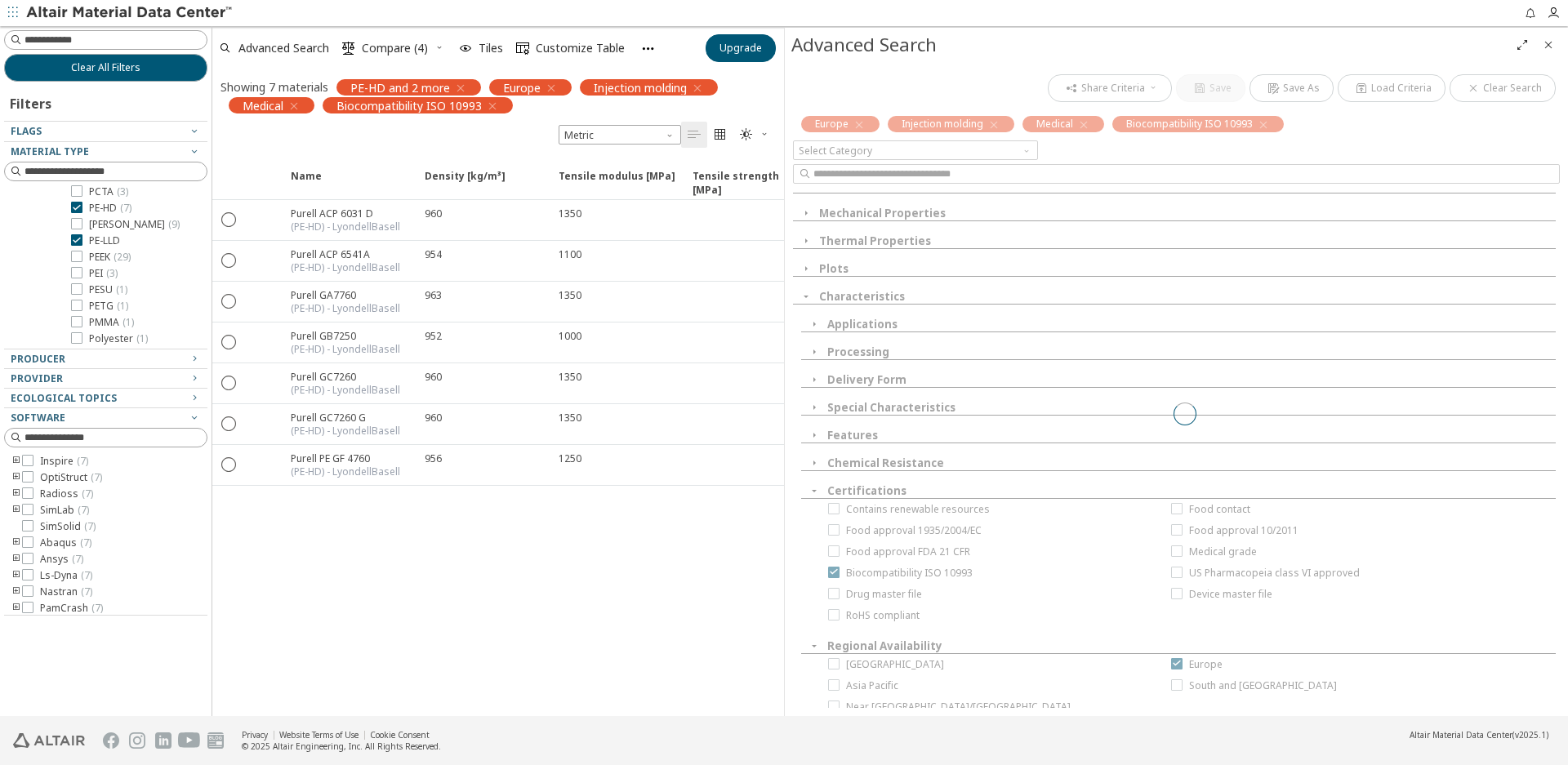
scroll to position [49, 0]
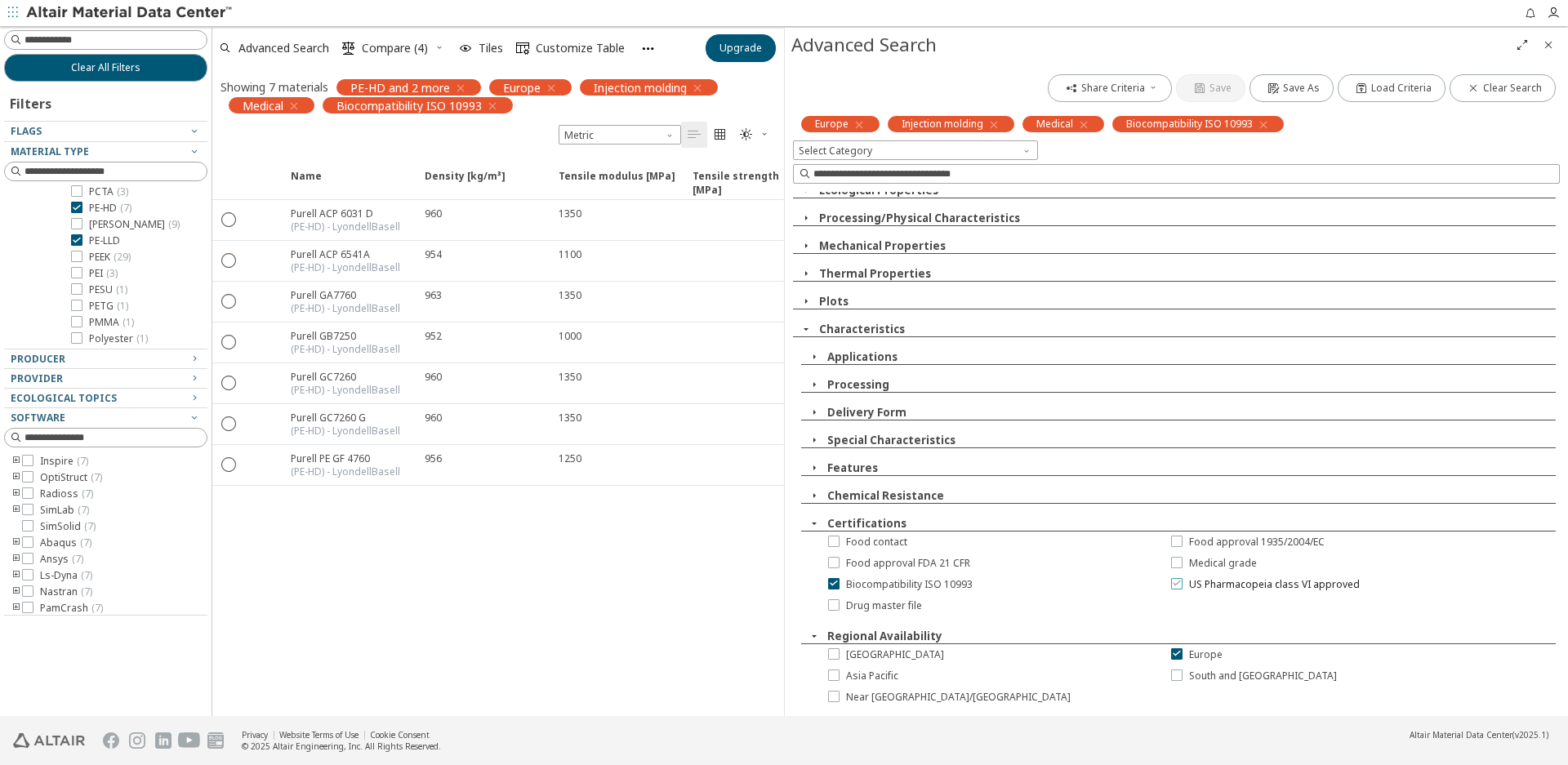
click at [1171, 584] on icon at bounding box center [1176, 582] width 11 height 11
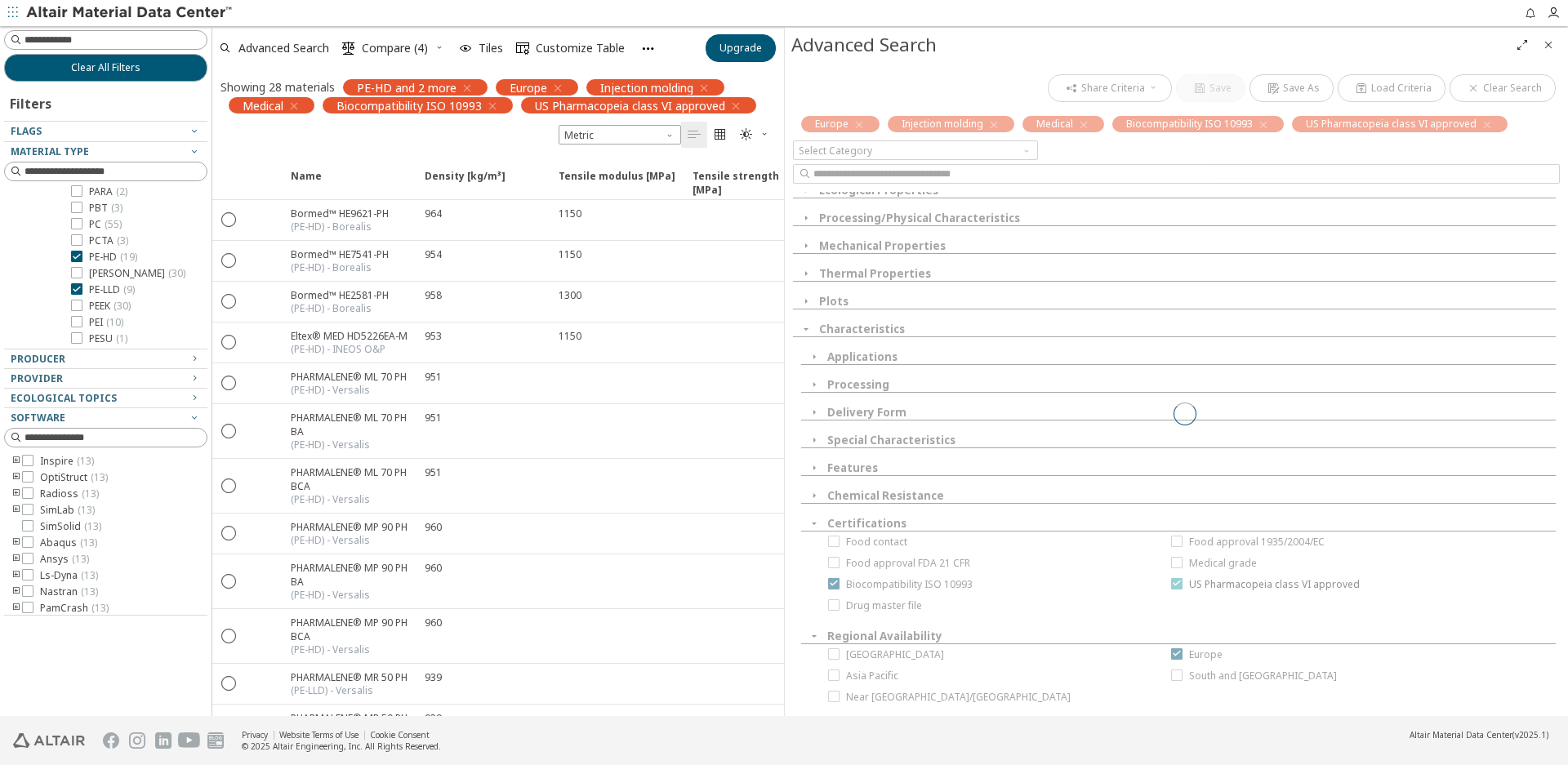
scroll to position [314, 0]
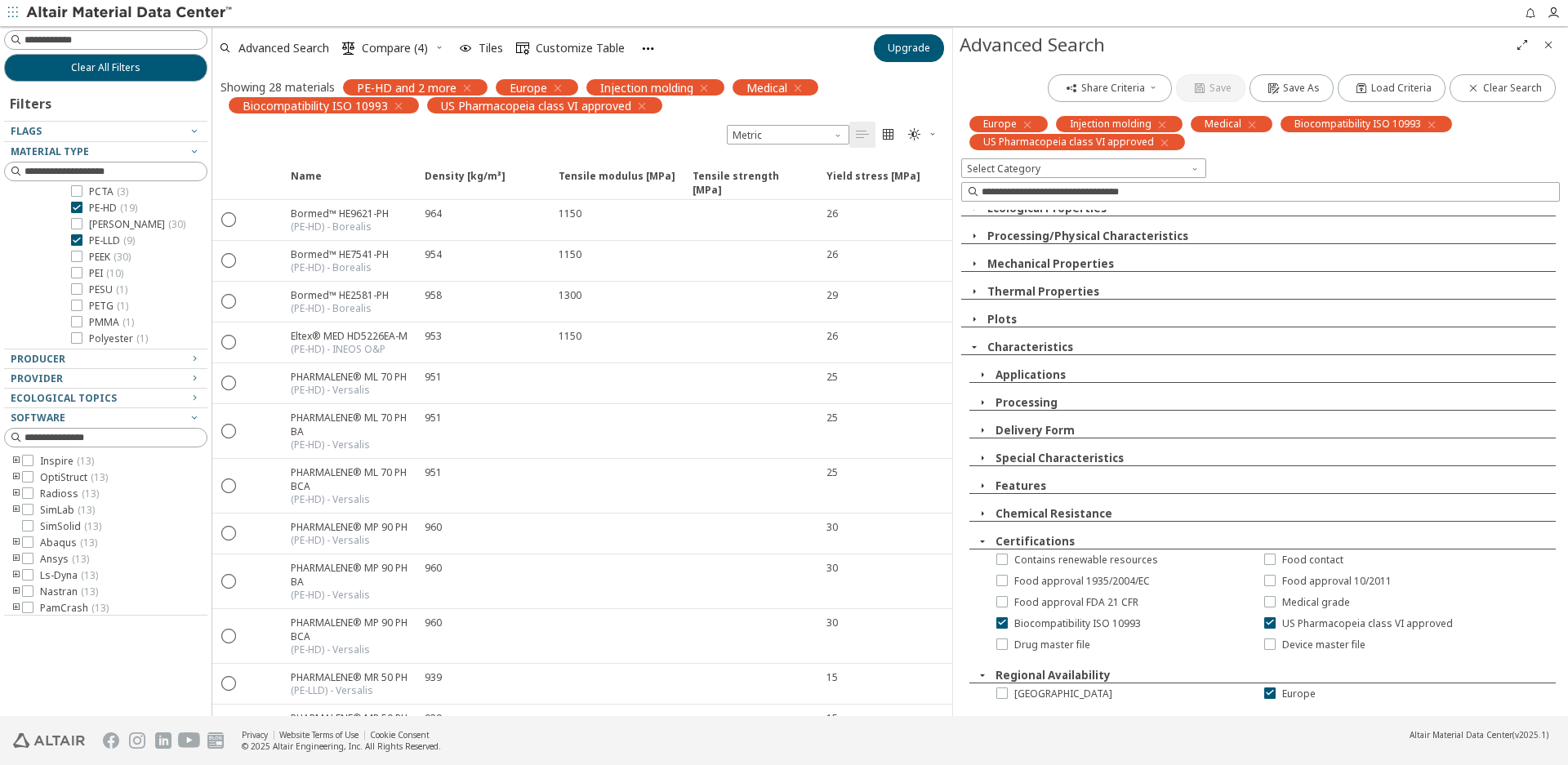
drag, startPoint x: 784, startPoint y: 253, endPoint x: 952, endPoint y: 261, distance: 168.2
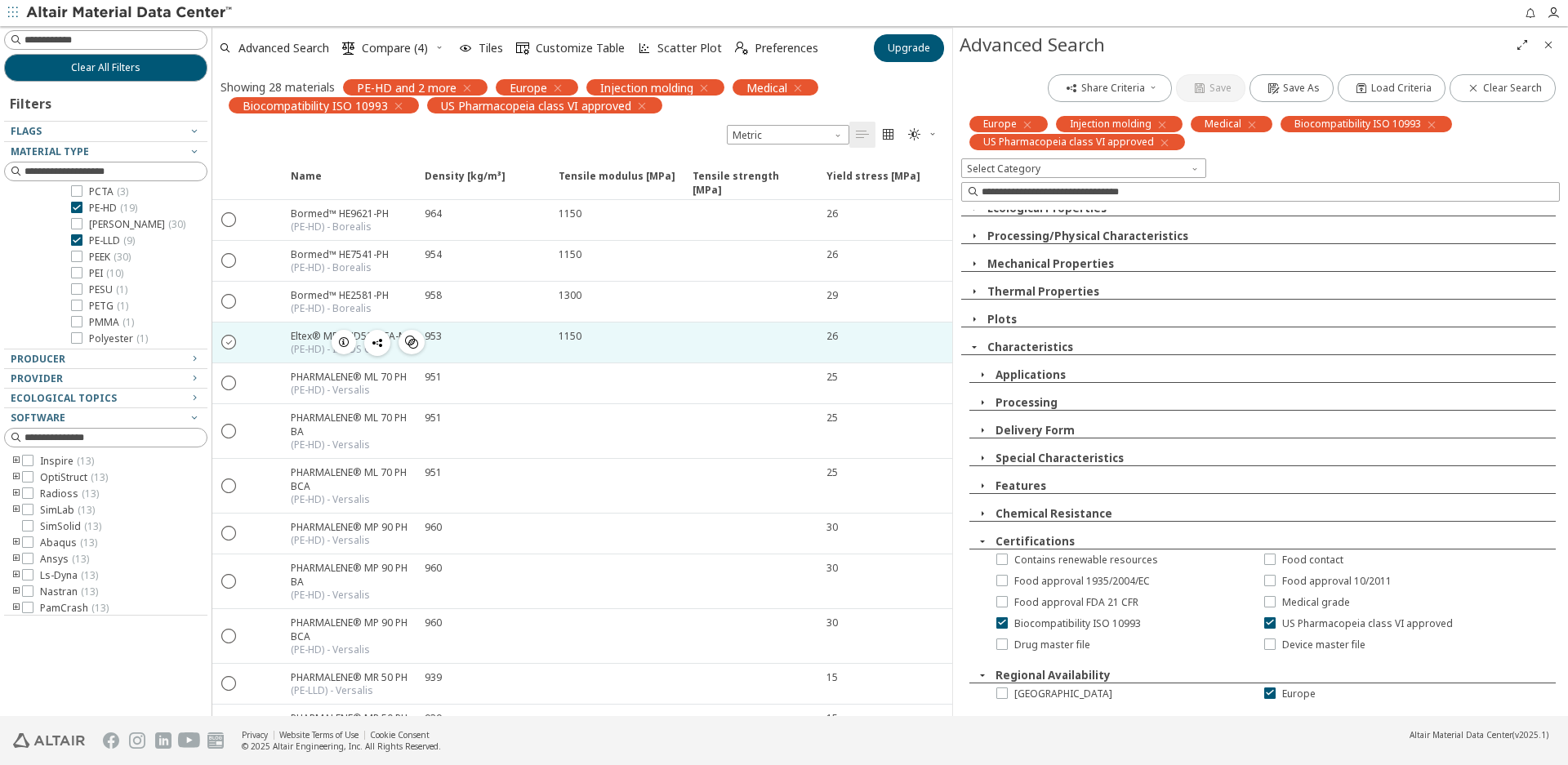
click at [236, 342] on icon "" at bounding box center [229, 341] width 15 height 15
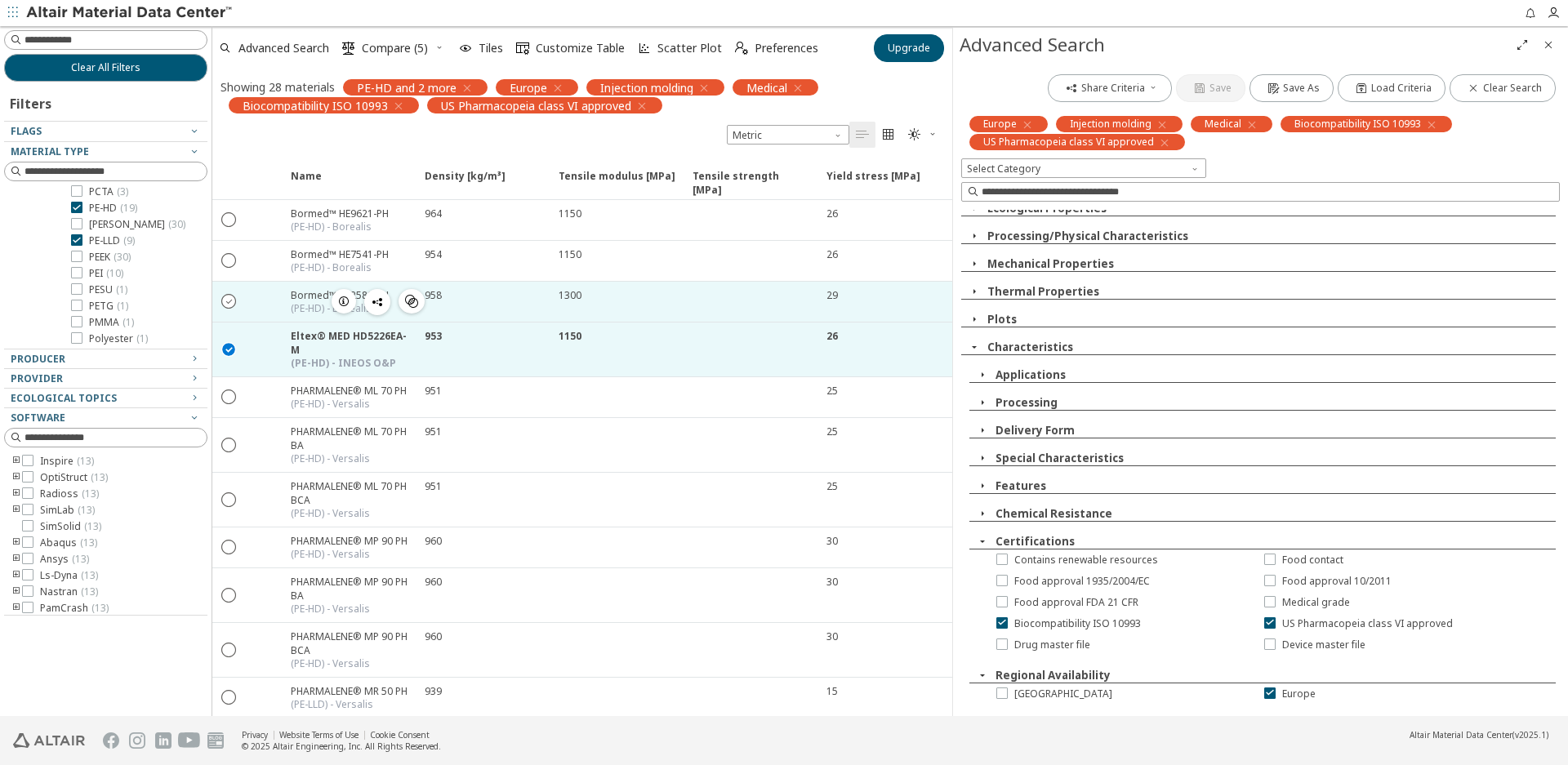
click at [233, 303] on icon "" at bounding box center [229, 300] width 15 height 15
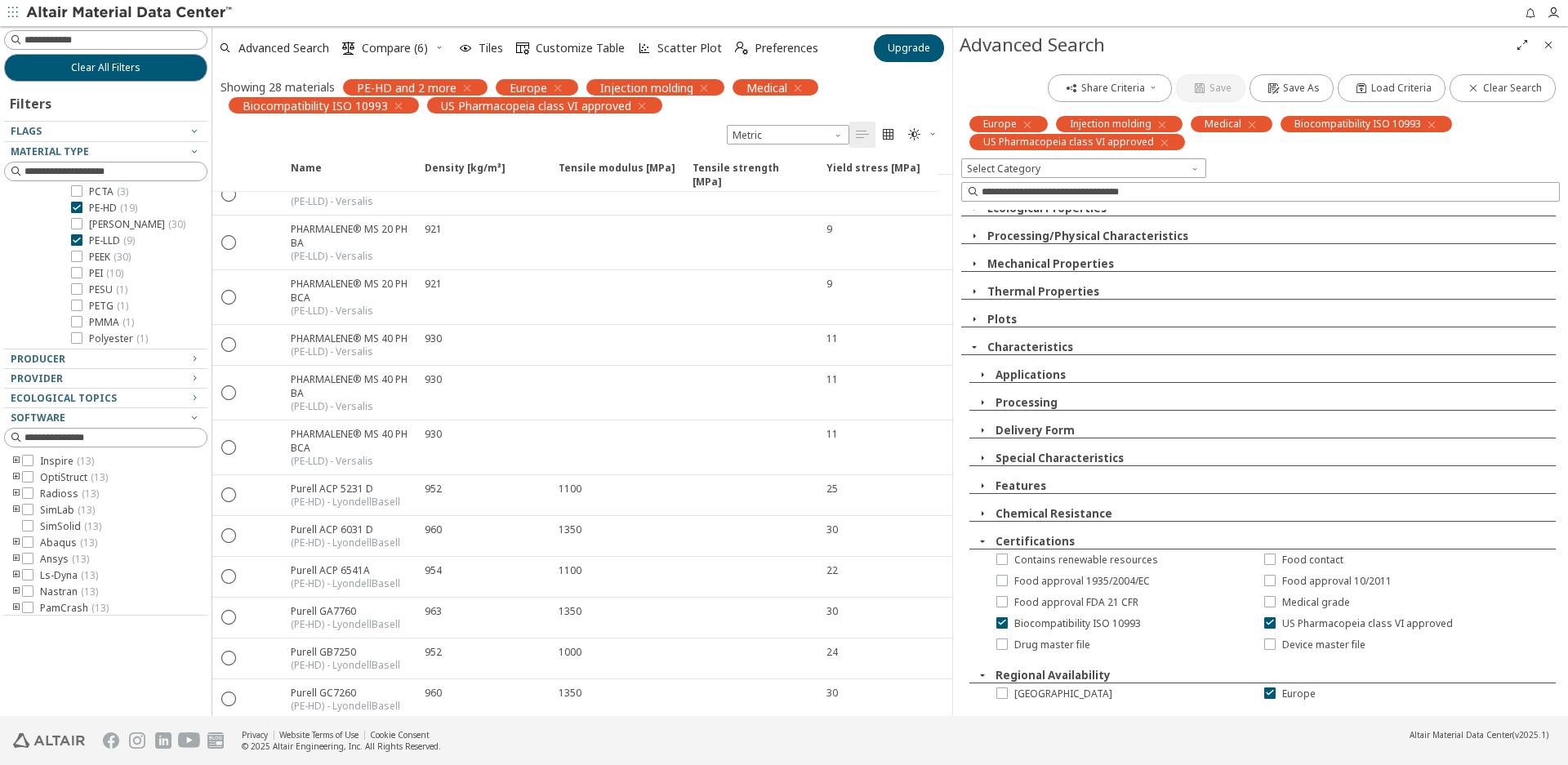
scroll to position [735, 0]
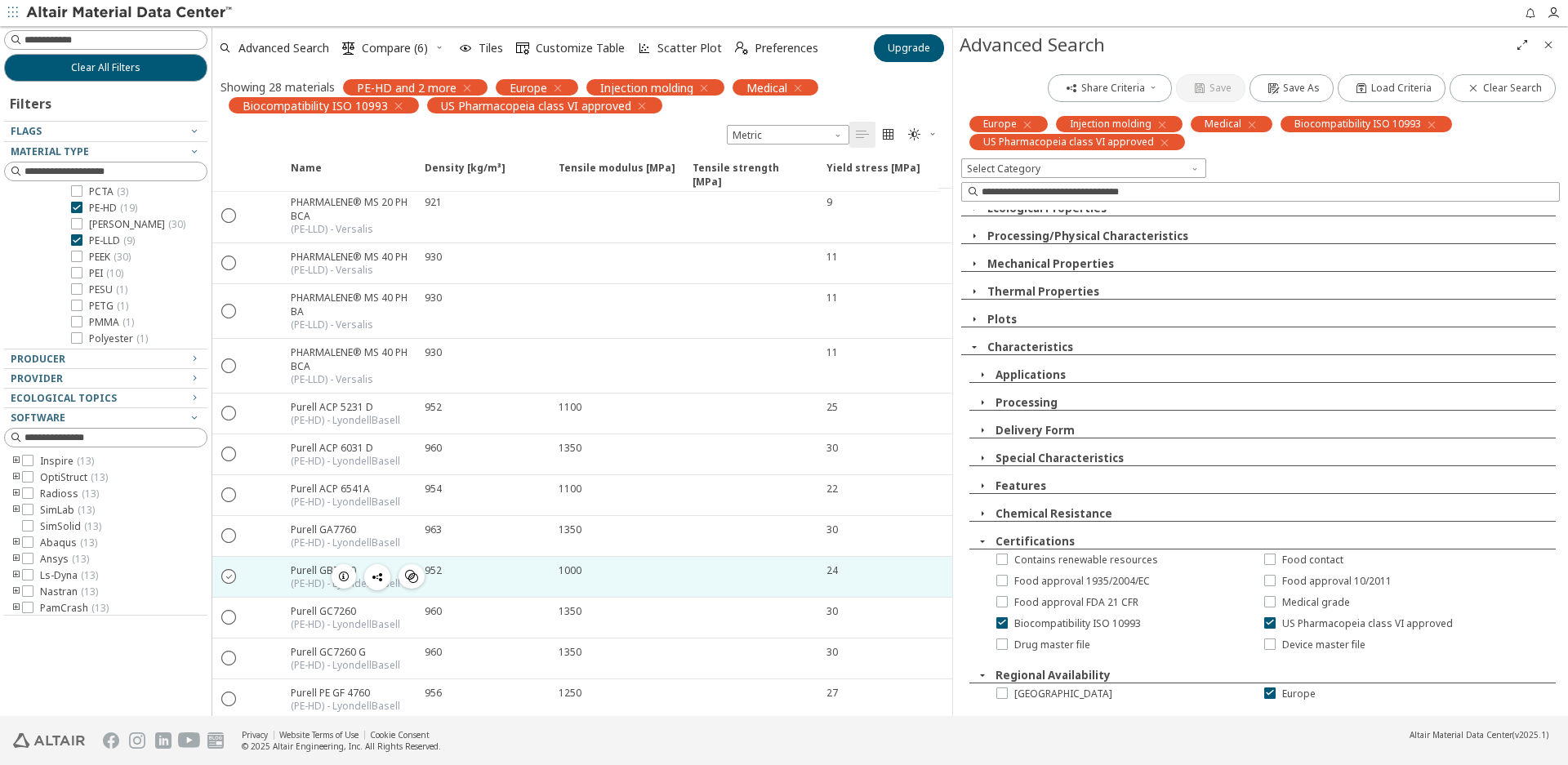
click at [233, 568] on icon "" at bounding box center [229, 575] width 15 height 15
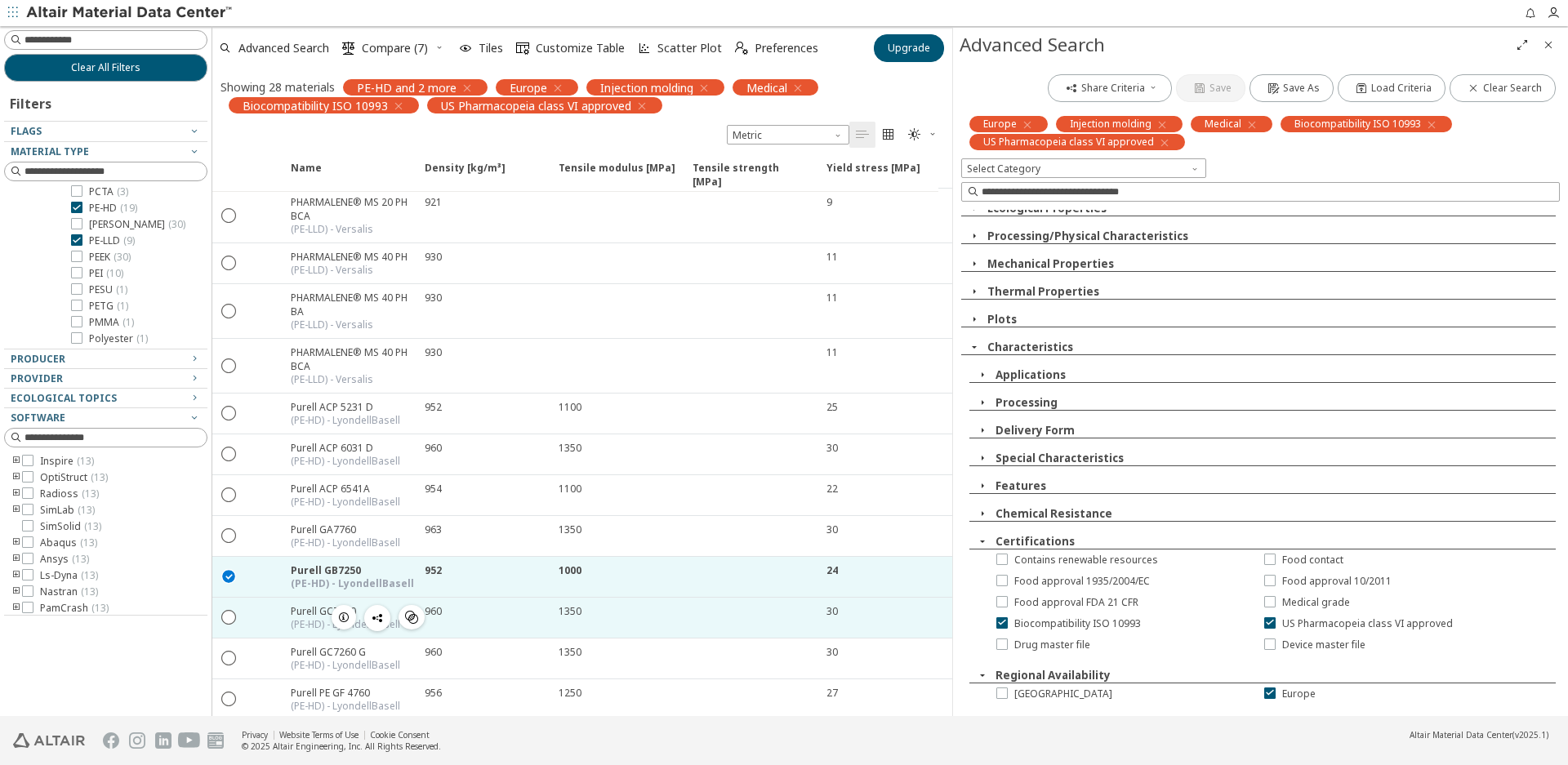
click at [232, 611] on div " " at bounding box center [228, 617] width 32 height 29
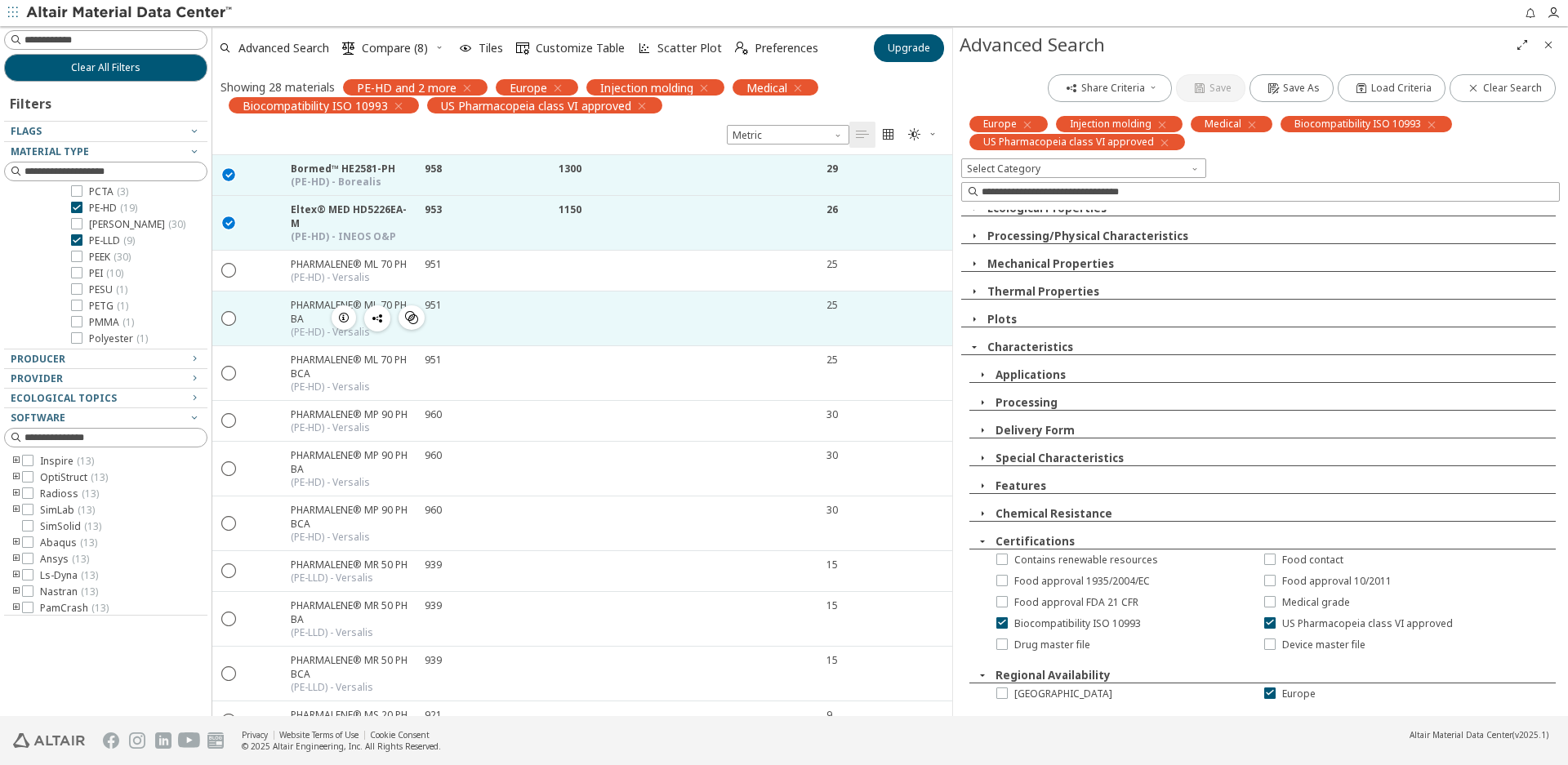
scroll to position [0, 0]
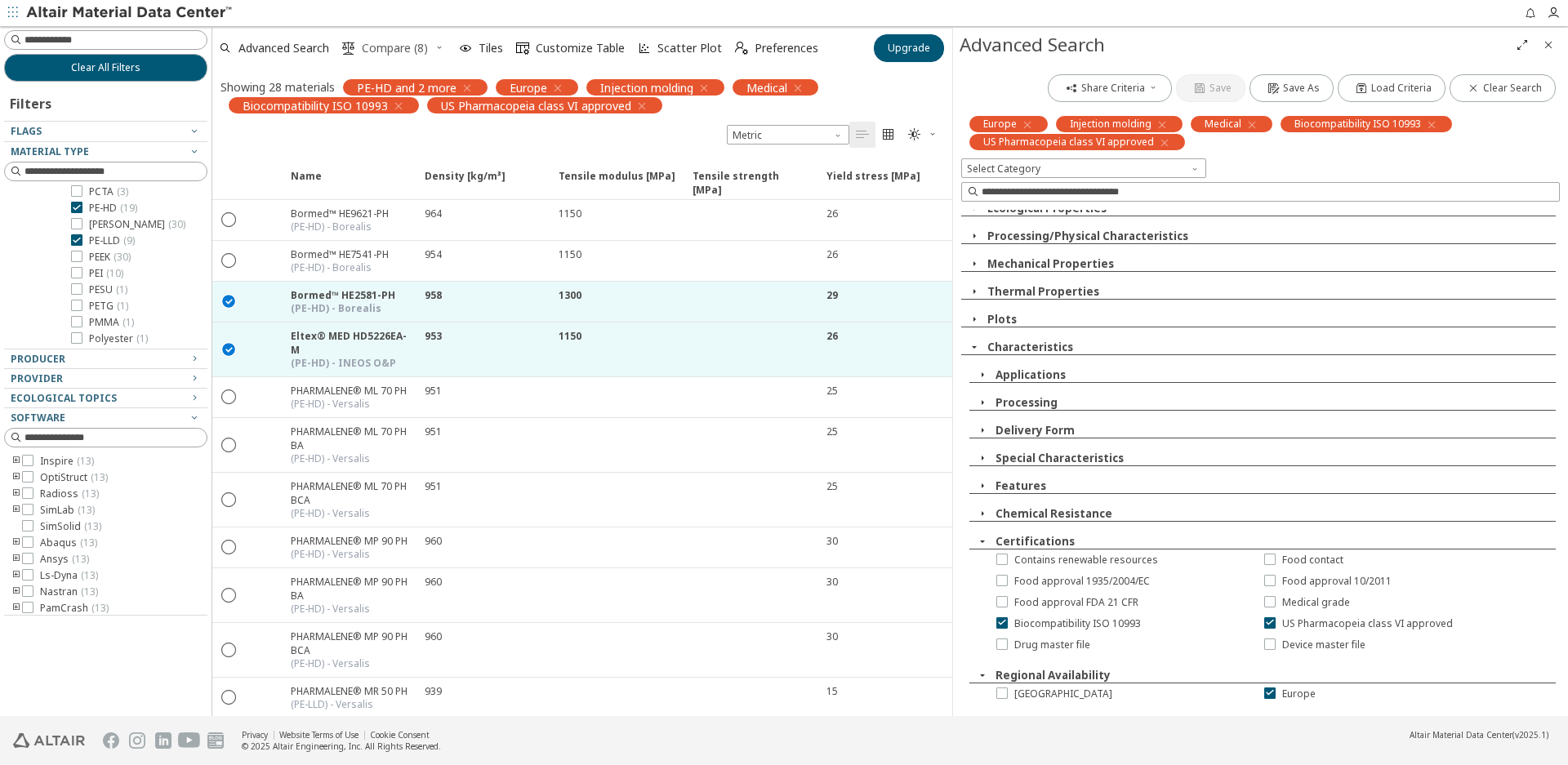
click at [434, 49] on button " Compare (8)" at bounding box center [386, 48] width 99 height 36
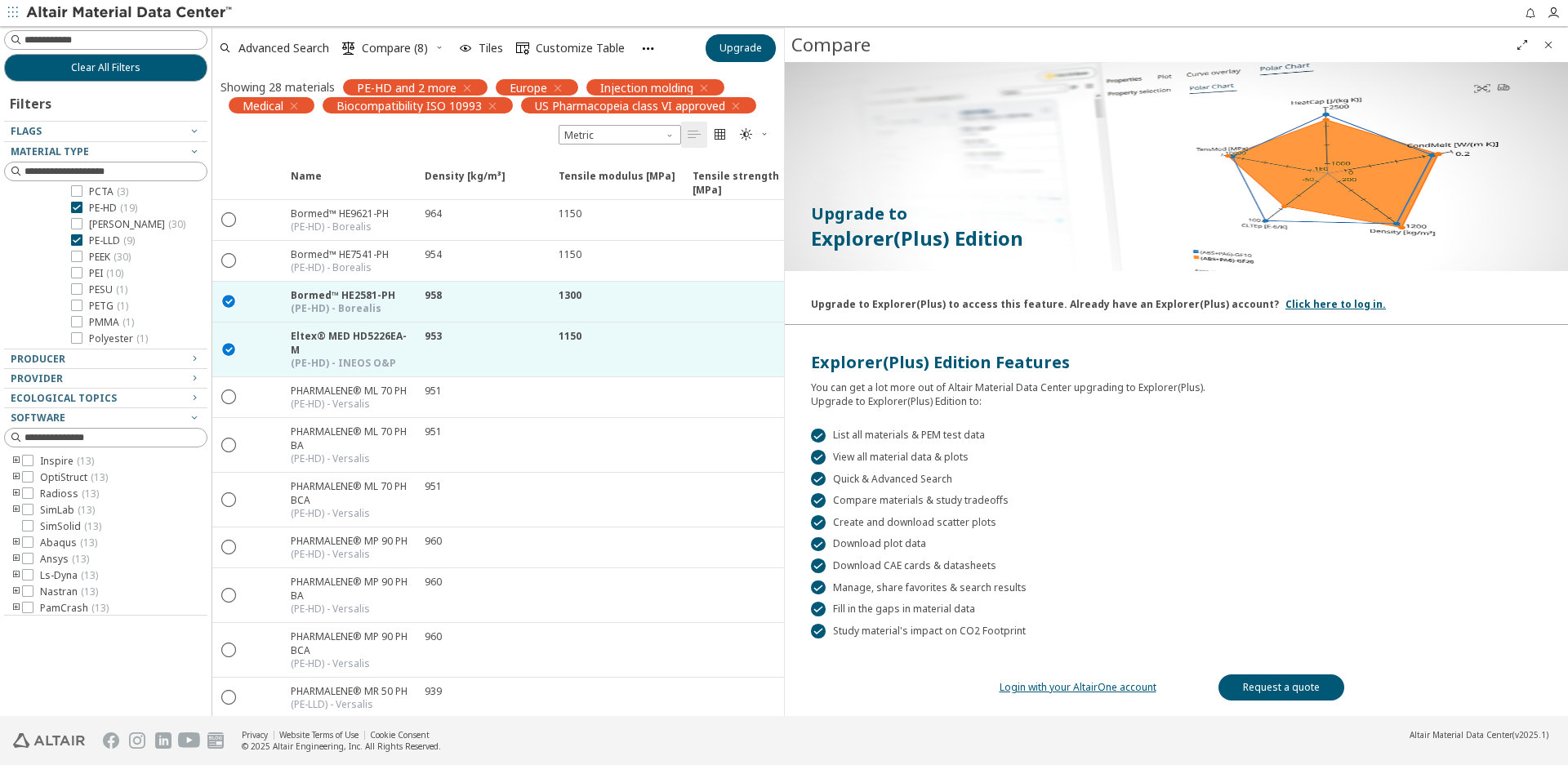
click at [444, 49] on icon "button" at bounding box center [439, 47] width 9 height 9
click at [441, 47] on icon "button" at bounding box center [439, 47] width 9 height 9
click at [1553, 44] on icon "Close" at bounding box center [1548, 44] width 13 height 13
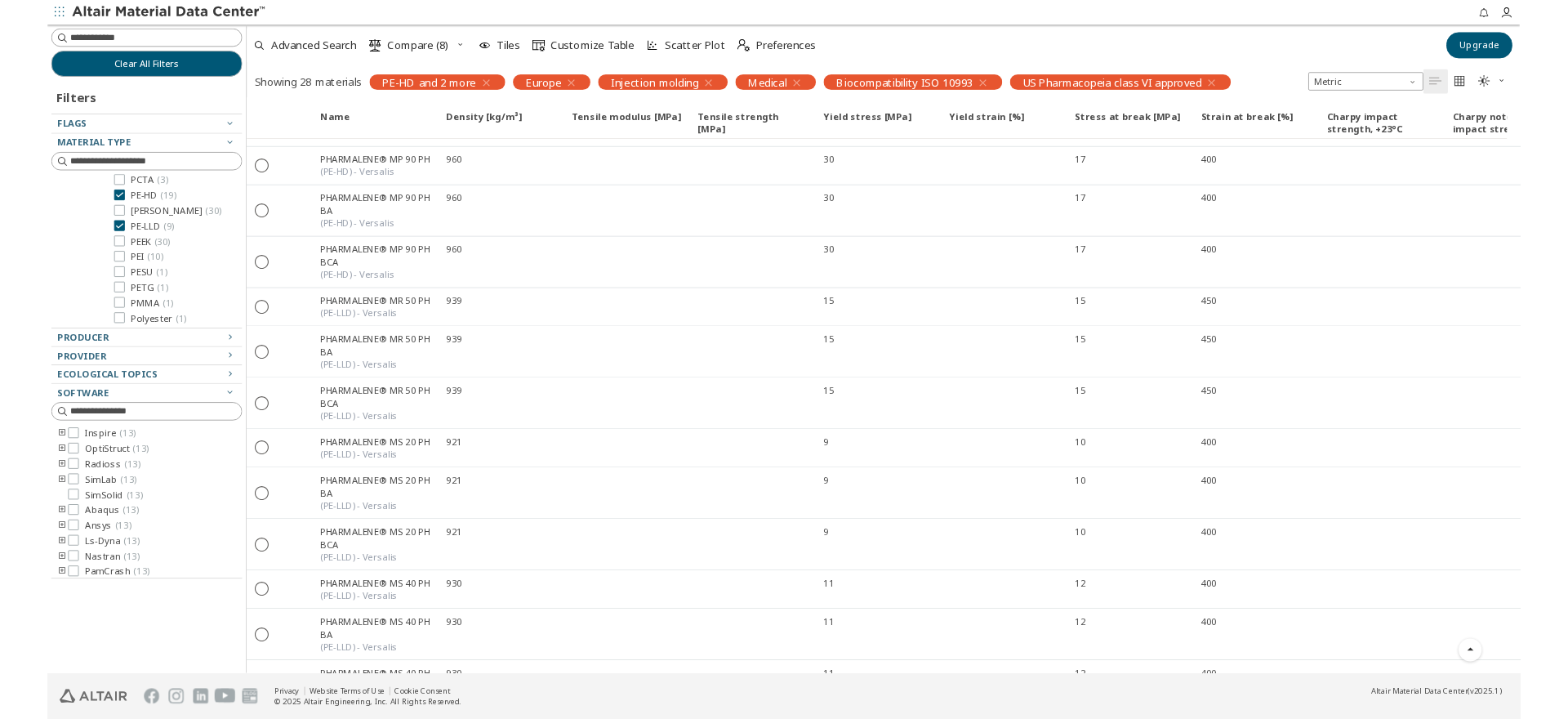
scroll to position [1, 0]
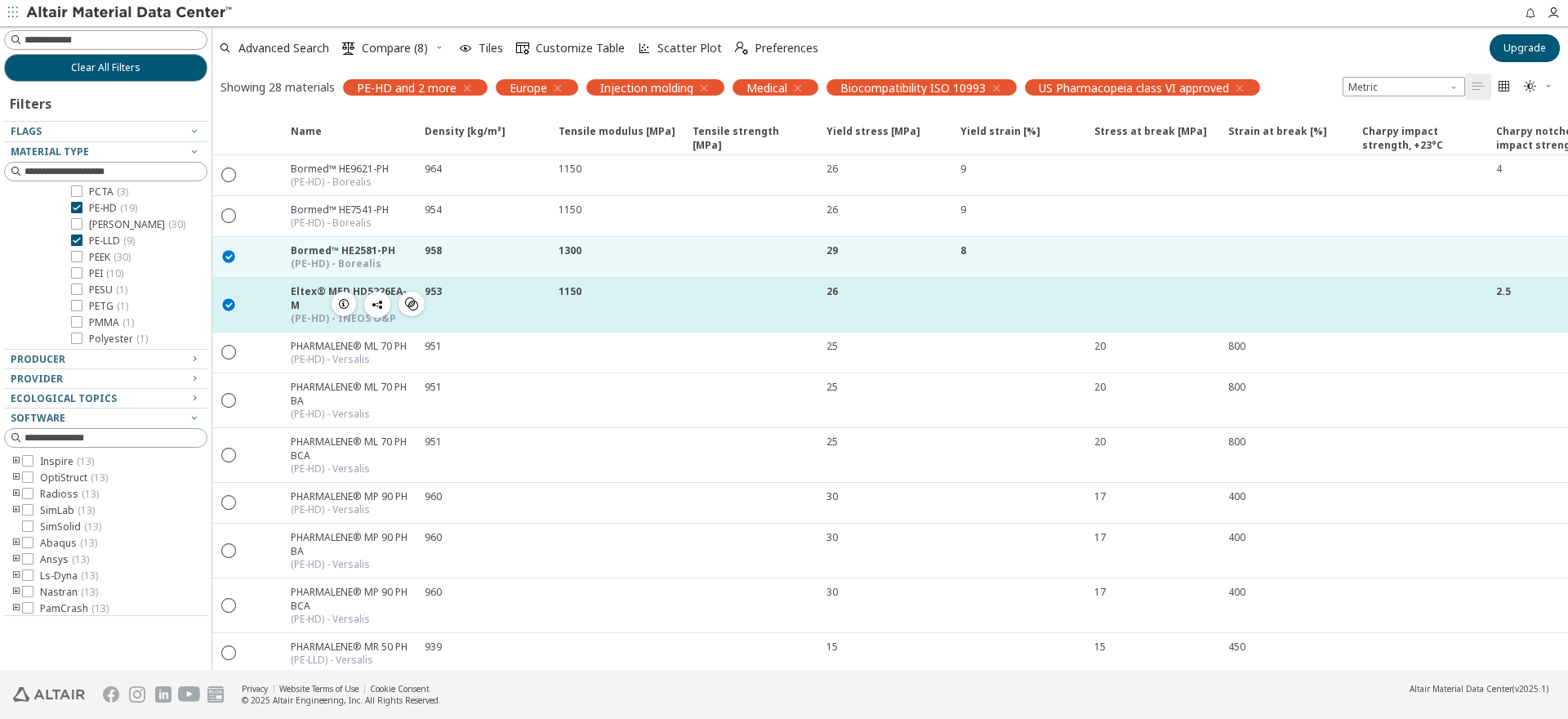
click at [344, 300] on icon "button" at bounding box center [344, 304] width 13 height 13
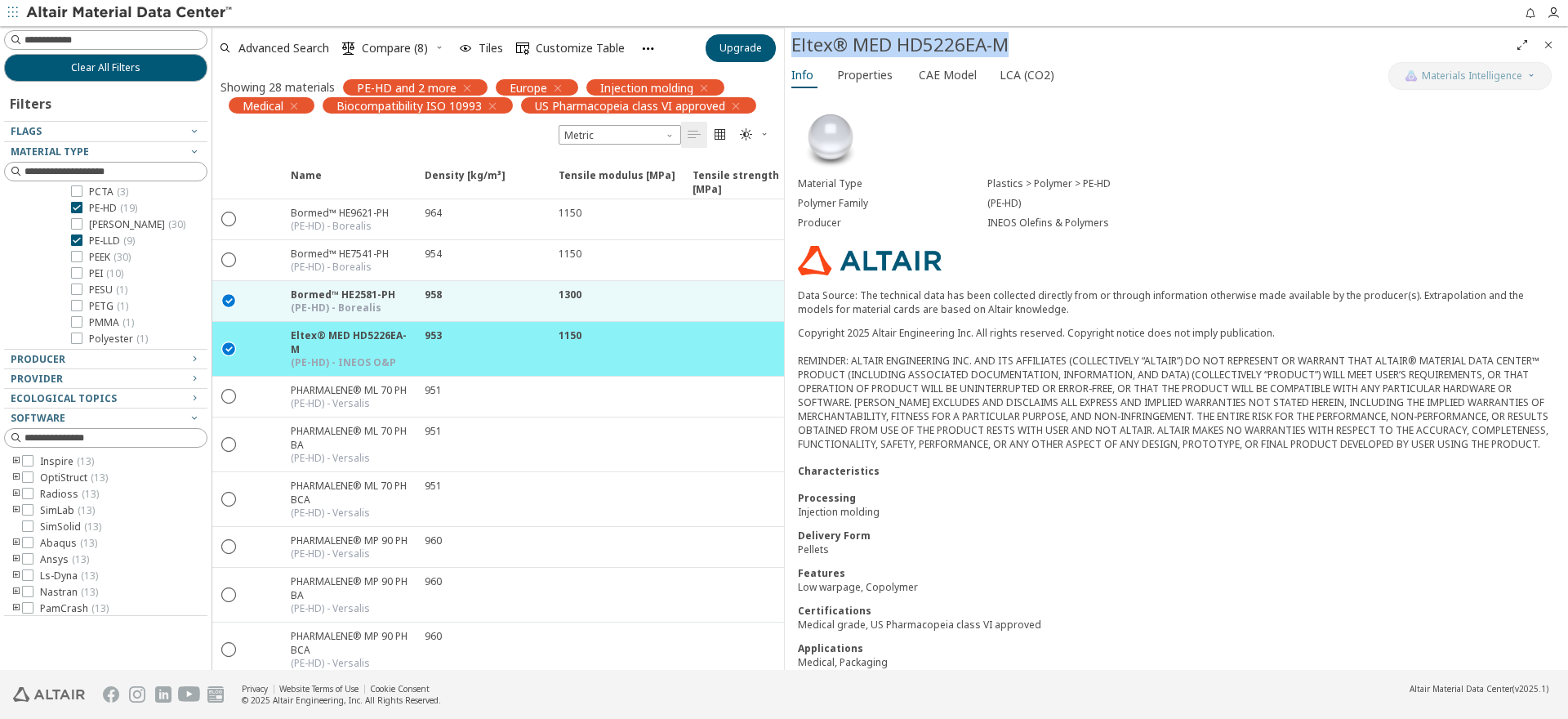
drag, startPoint x: 1012, startPoint y: 45, endPoint x: 789, endPoint y: 44, distance: 223.0
click at [789, 44] on div "Eltex® MED HD5226EA-M" at bounding box center [1176, 44] width 783 height 34
copy div "Eltex® MED HD5226EA-M"
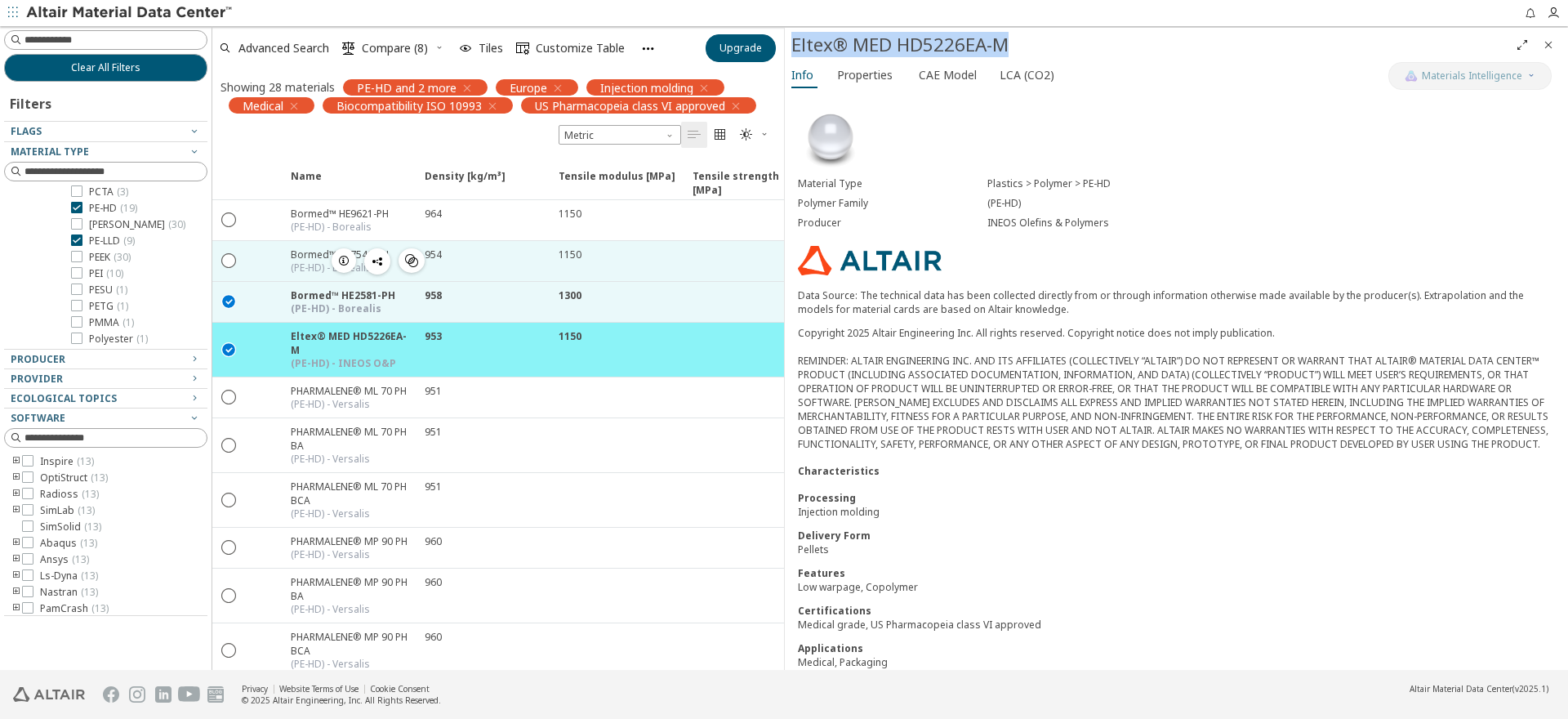
click at [415, 256] on div "954" at bounding box center [352, 261] width 124 height 27
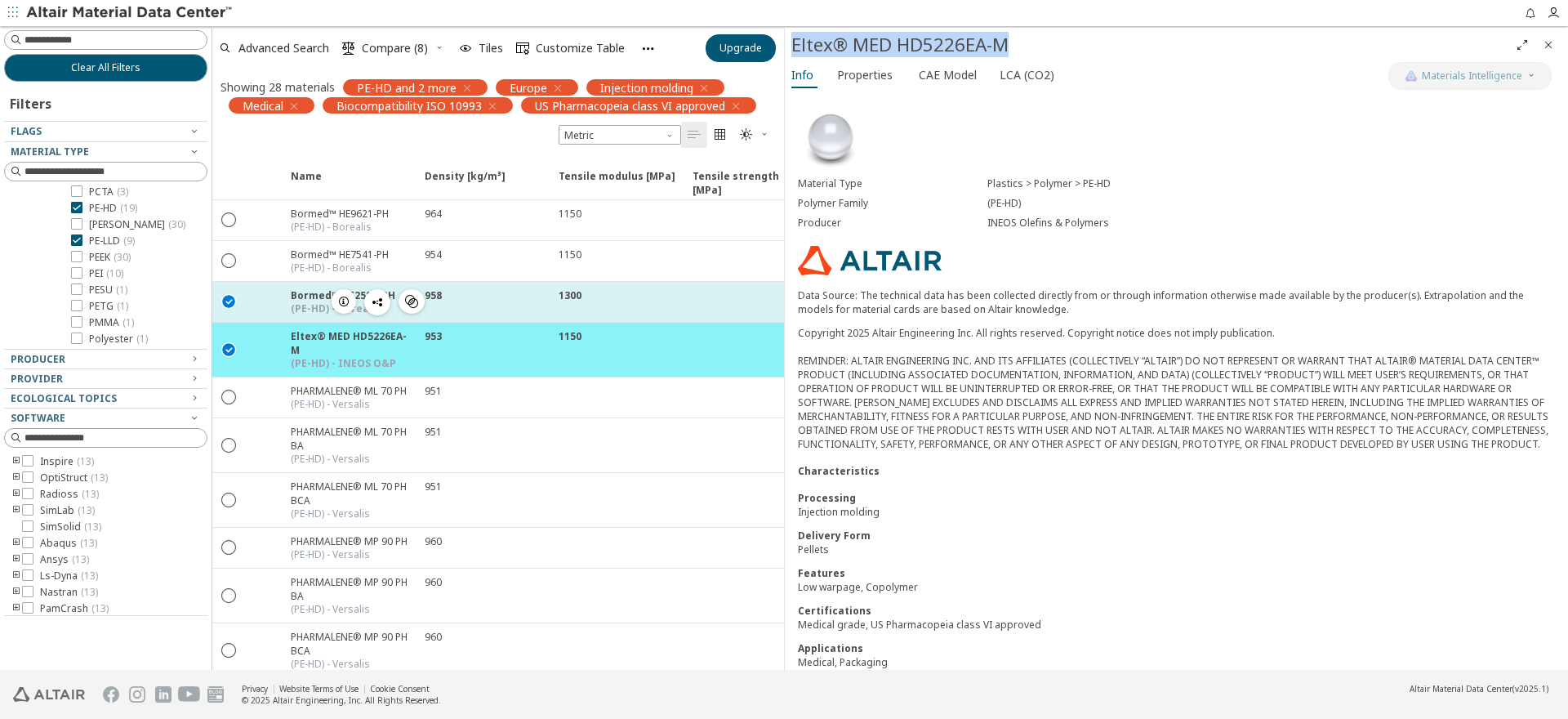
drag, startPoint x: 393, startPoint y: 296, endPoint x: 304, endPoint y: 297, distance: 89.0
click at [304, 297] on div "Bormed™ HE2581-PH (PE-HD) - Borealis " at bounding box center [352, 302] width 124 height 27
click at [304, 297] on div "Bormed™ HE2581-PH" at bounding box center [343, 295] width 104 height 14
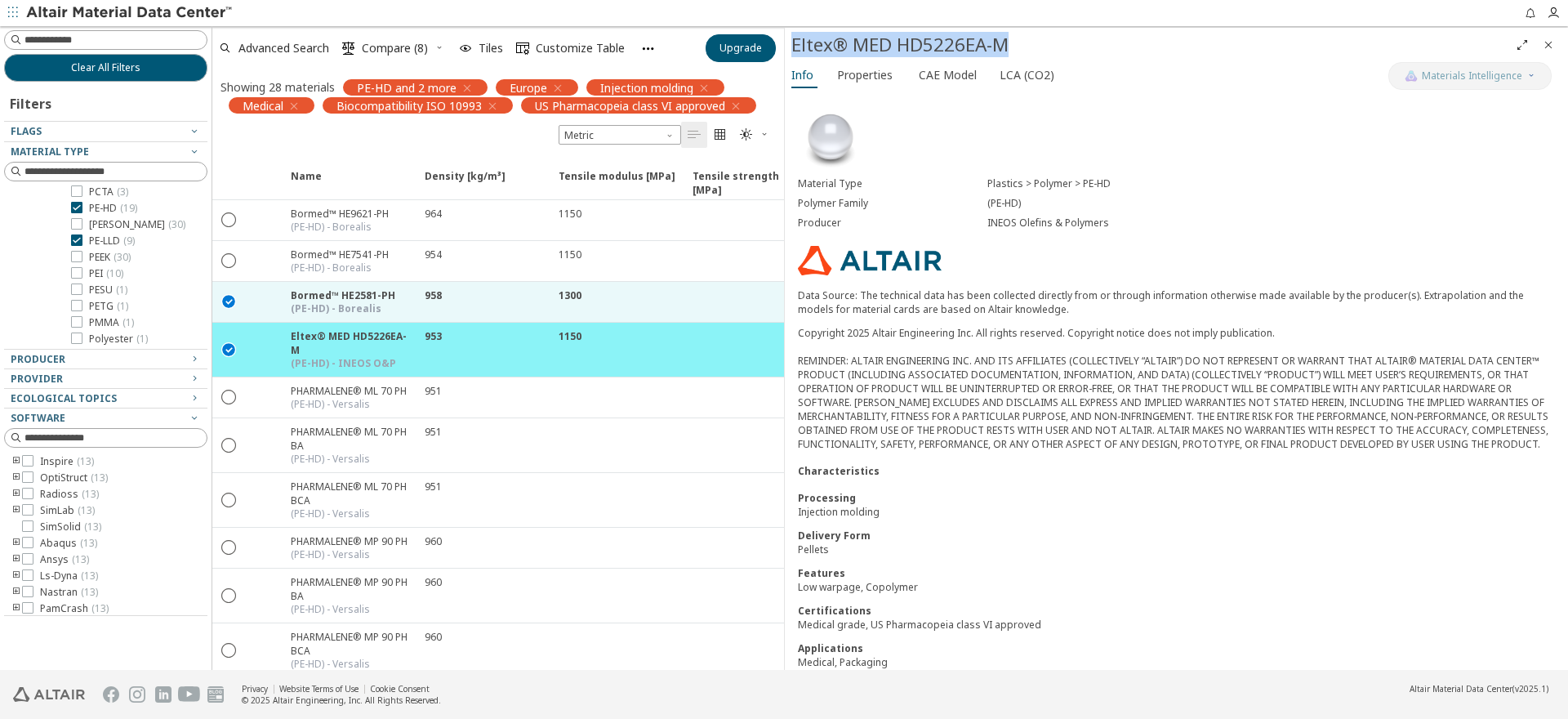
click at [1556, 41] on span "Close" at bounding box center [1548, 44] width 20 height 27
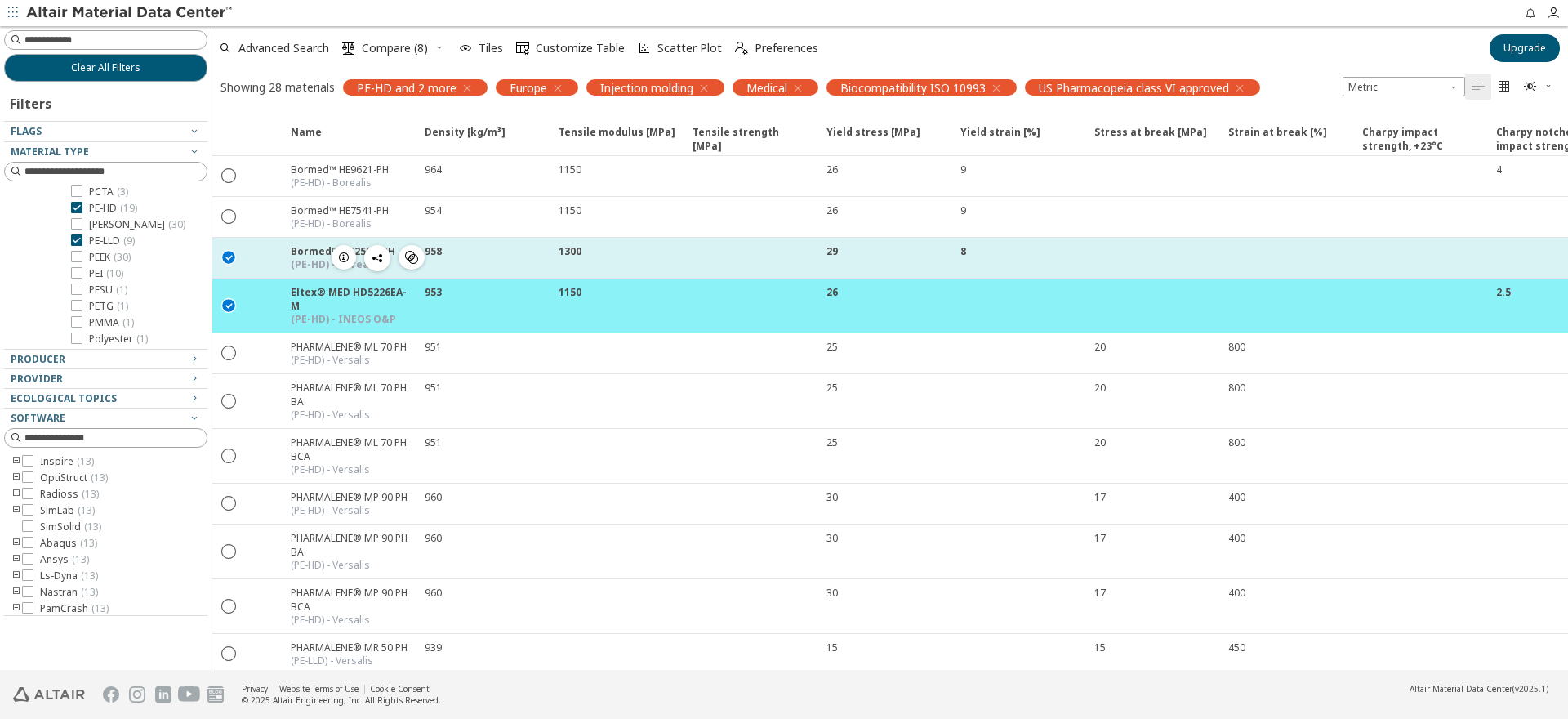
click at [687, 261] on div at bounding box center [750, 257] width 134 height 40
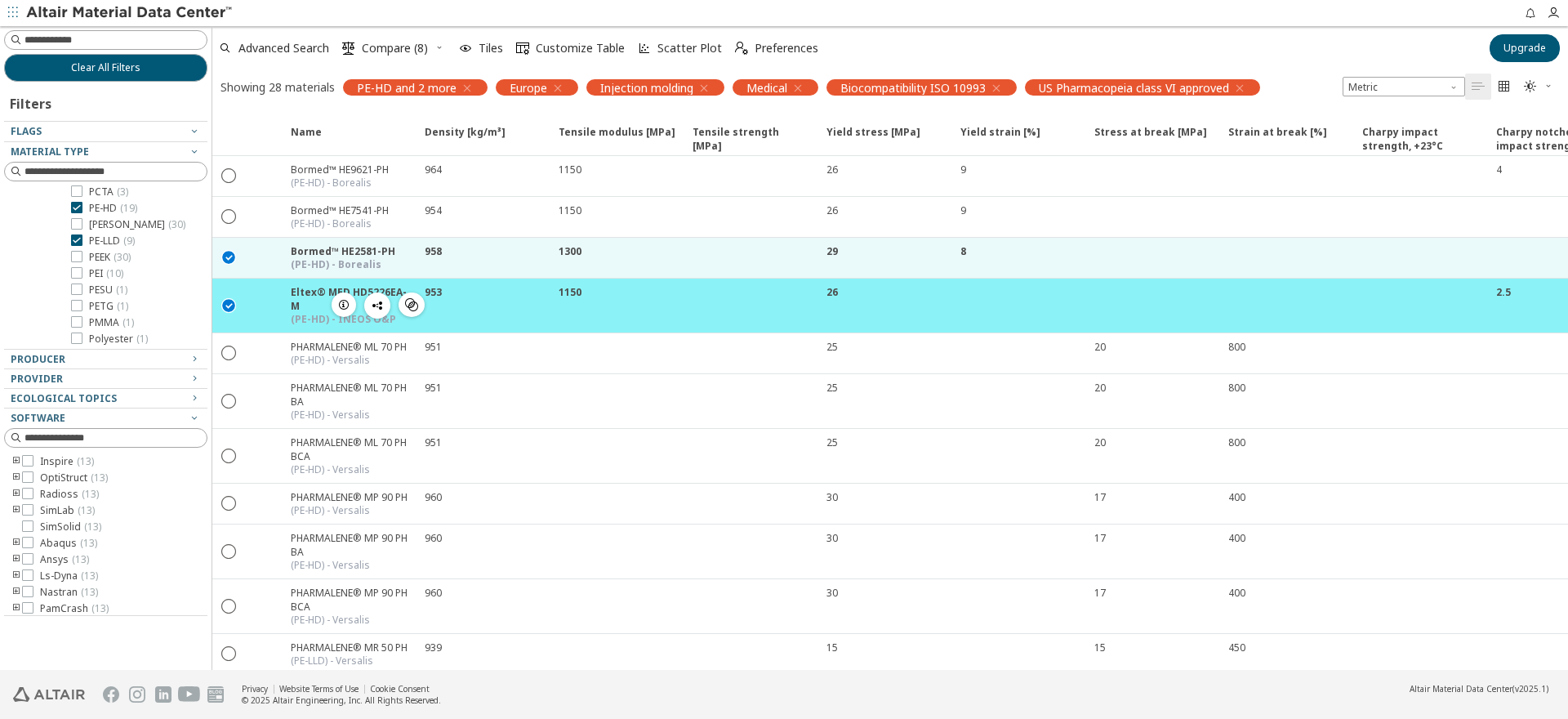
click at [234, 298] on icon "" at bounding box center [229, 304] width 15 height 15
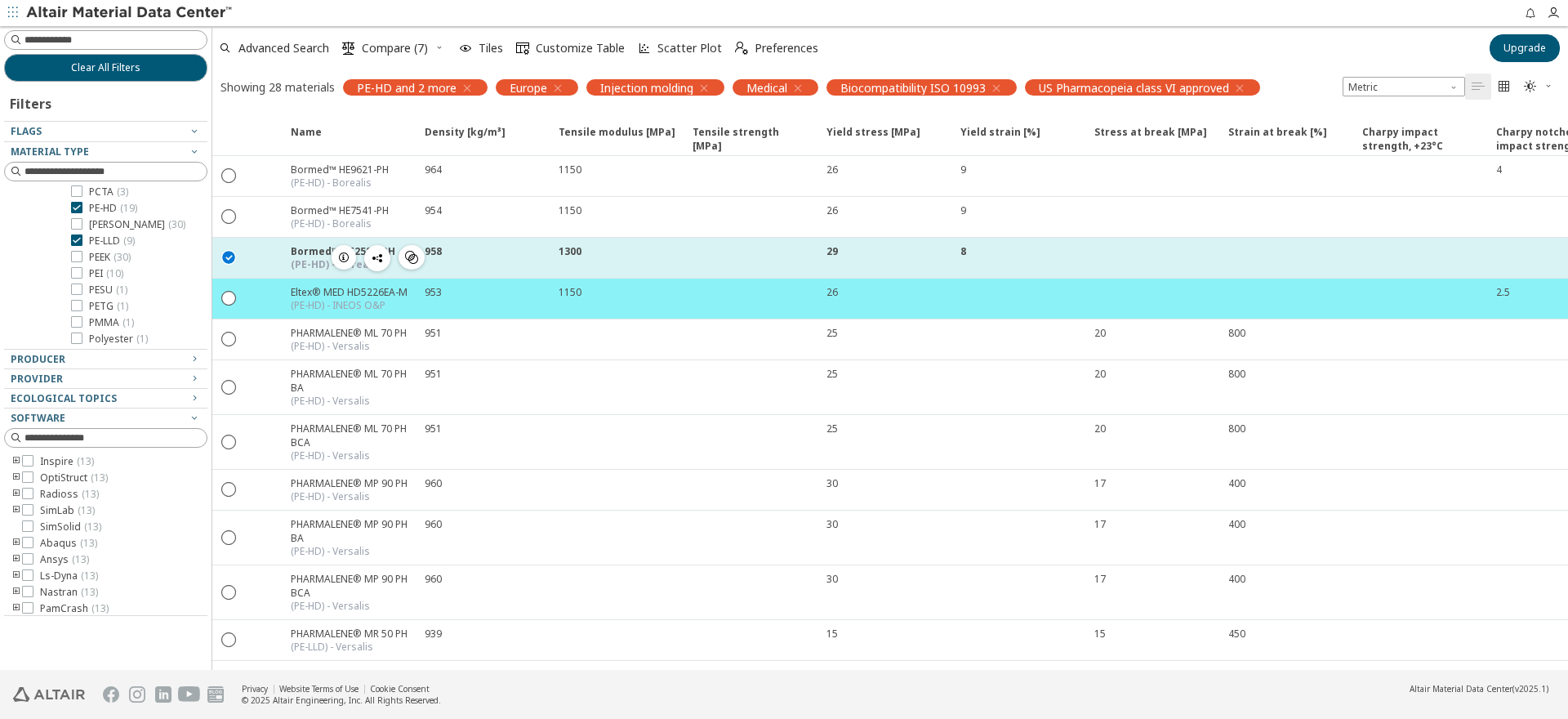
click at [344, 256] on icon "button" at bounding box center [344, 256] width 13 height 13
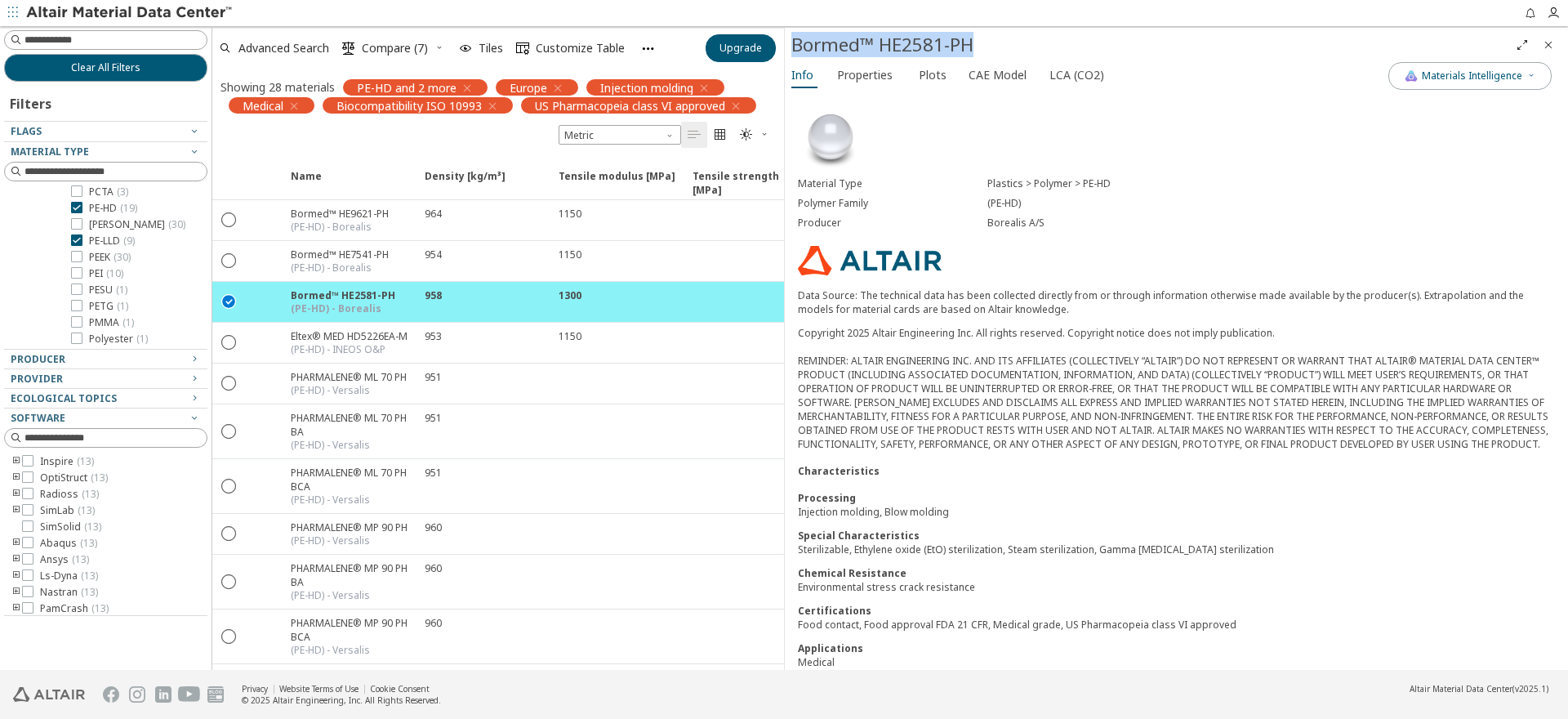
drag, startPoint x: 988, startPoint y: 41, endPoint x: 793, endPoint y: 40, distance: 195.0
click at [793, 40] on div "Bormed™ HE2581-PH" at bounding box center [1151, 44] width 718 height 27
copy div "Bormed™ HE2581-PH"
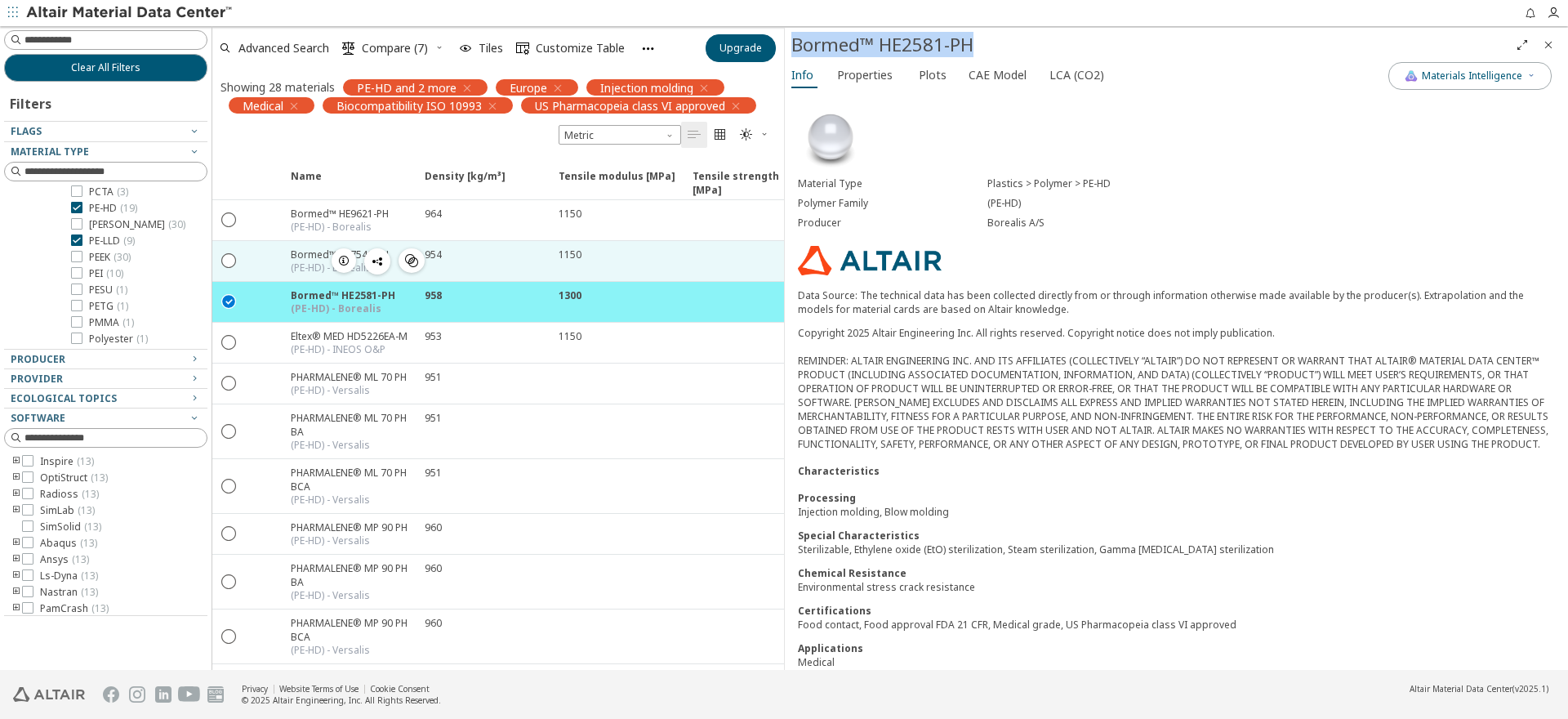
click at [282, 268] on div "Bormed™ HE7541-PH (PE-HD) - Borealis " at bounding box center [348, 261] width 134 height 40
click at [292, 262] on div "(PE-HD) - Borealis" at bounding box center [339, 268] width 98 height 13
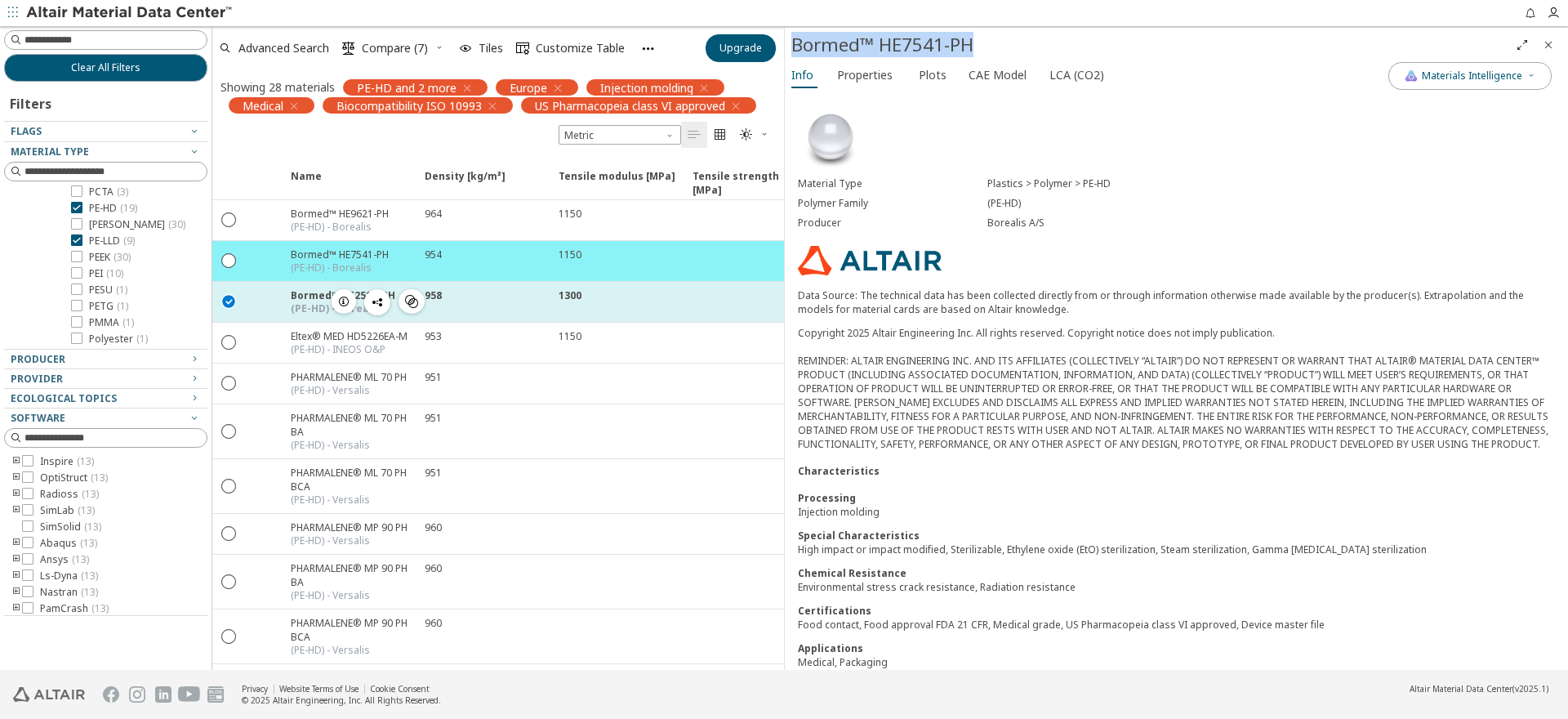
click at [229, 298] on icon "" at bounding box center [229, 300] width 15 height 15
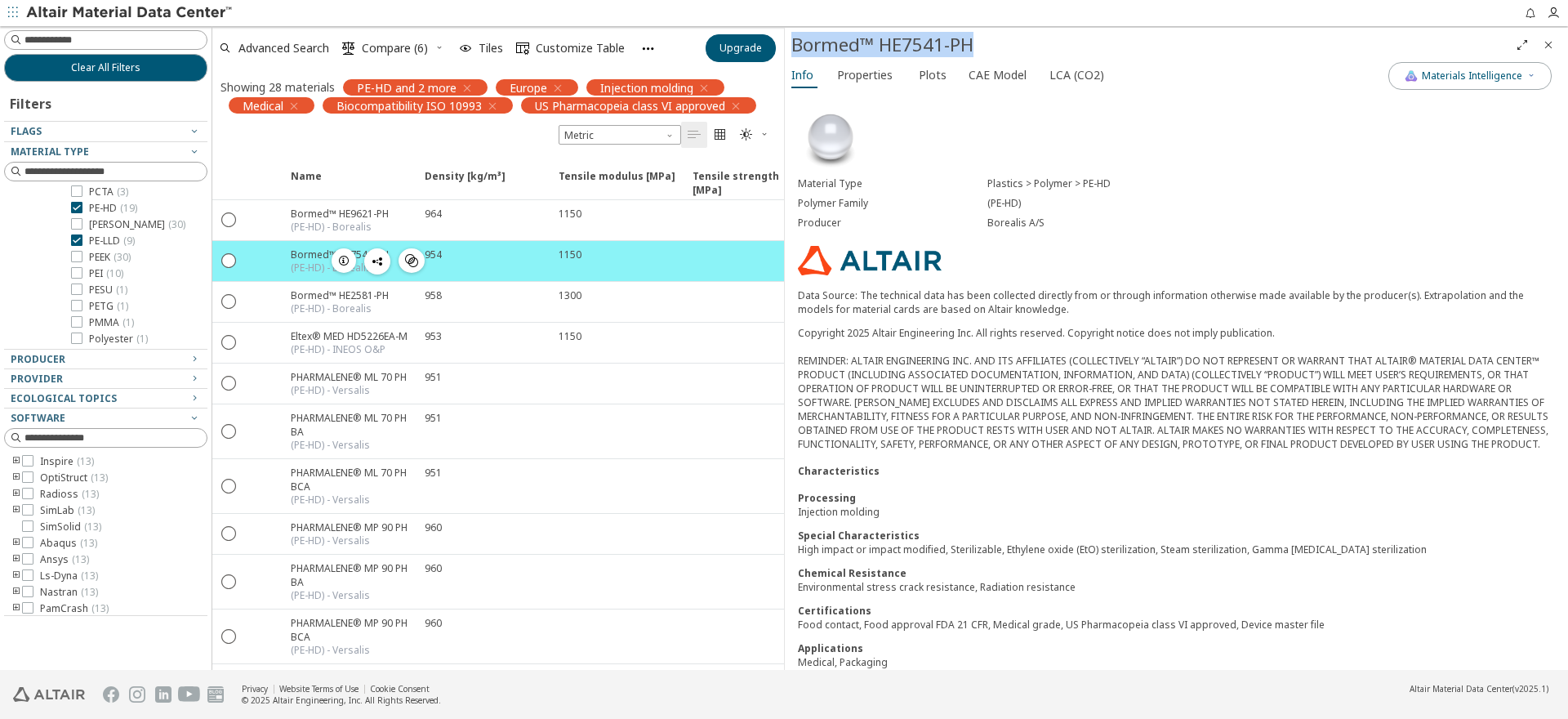
click at [292, 255] on div "Bormed™ HE7541-PH" at bounding box center [339, 254] width 98 height 14
drag, startPoint x: 976, startPoint y: 46, endPoint x: 791, endPoint y: 45, distance: 185.0
click at [791, 45] on div "Bormed™ HE7541-PH" at bounding box center [1176, 44] width 783 height 34
copy div "Bormed™ HE7541-PH"
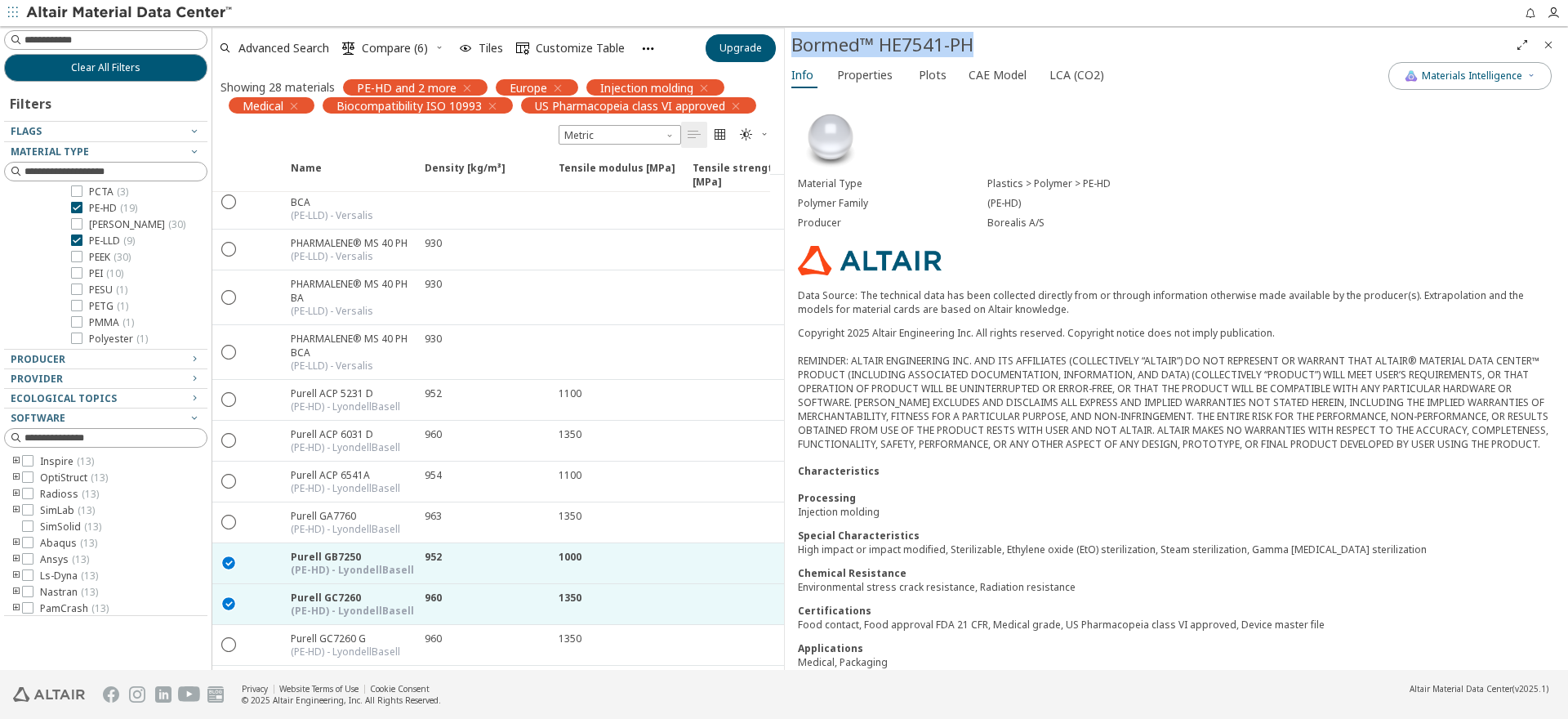
scroll to position [827, 0]
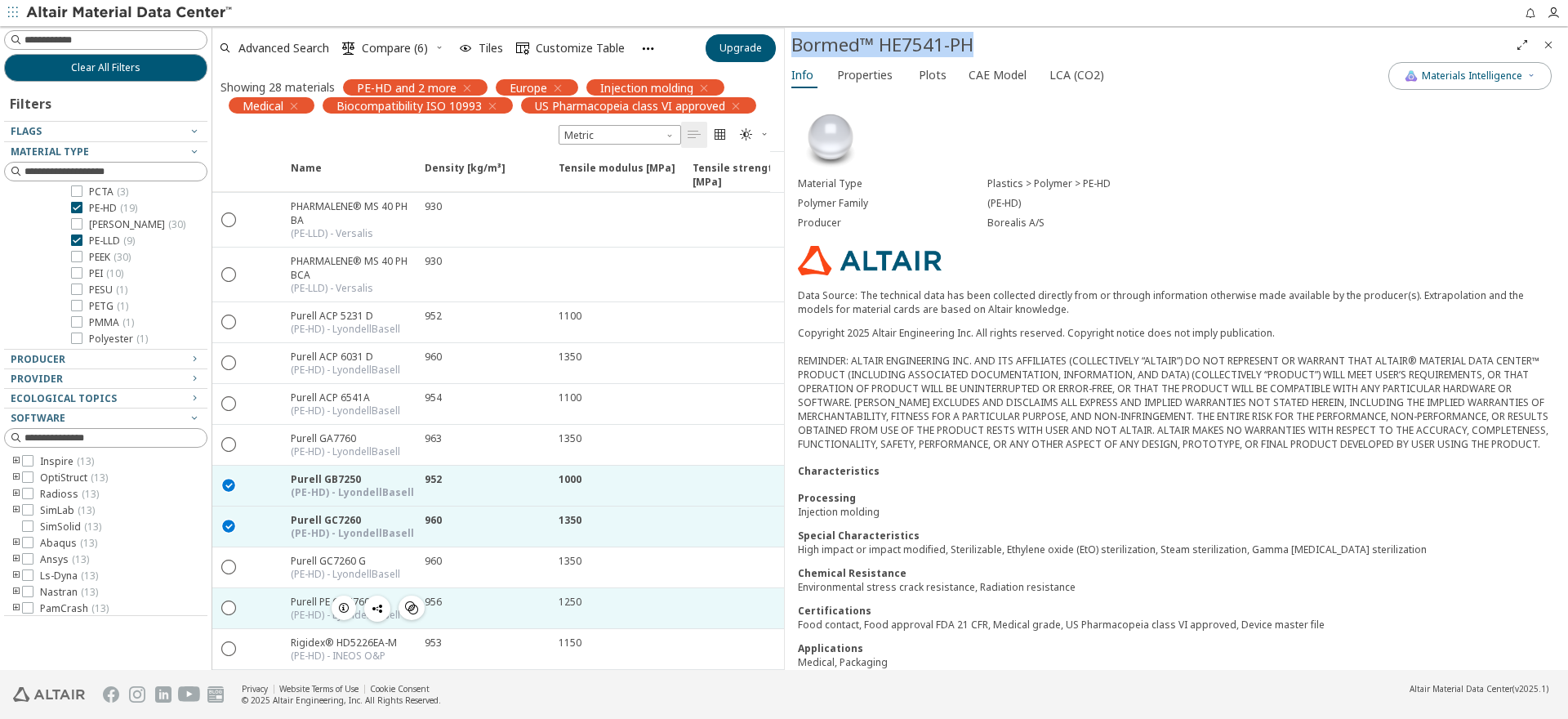
click at [288, 599] on div "Purell PE GF 4760 (PE-HD) - LyondellBasell " at bounding box center [348, 608] width 134 height 40
click at [339, 601] on icon "button" at bounding box center [344, 607] width 13 height 13
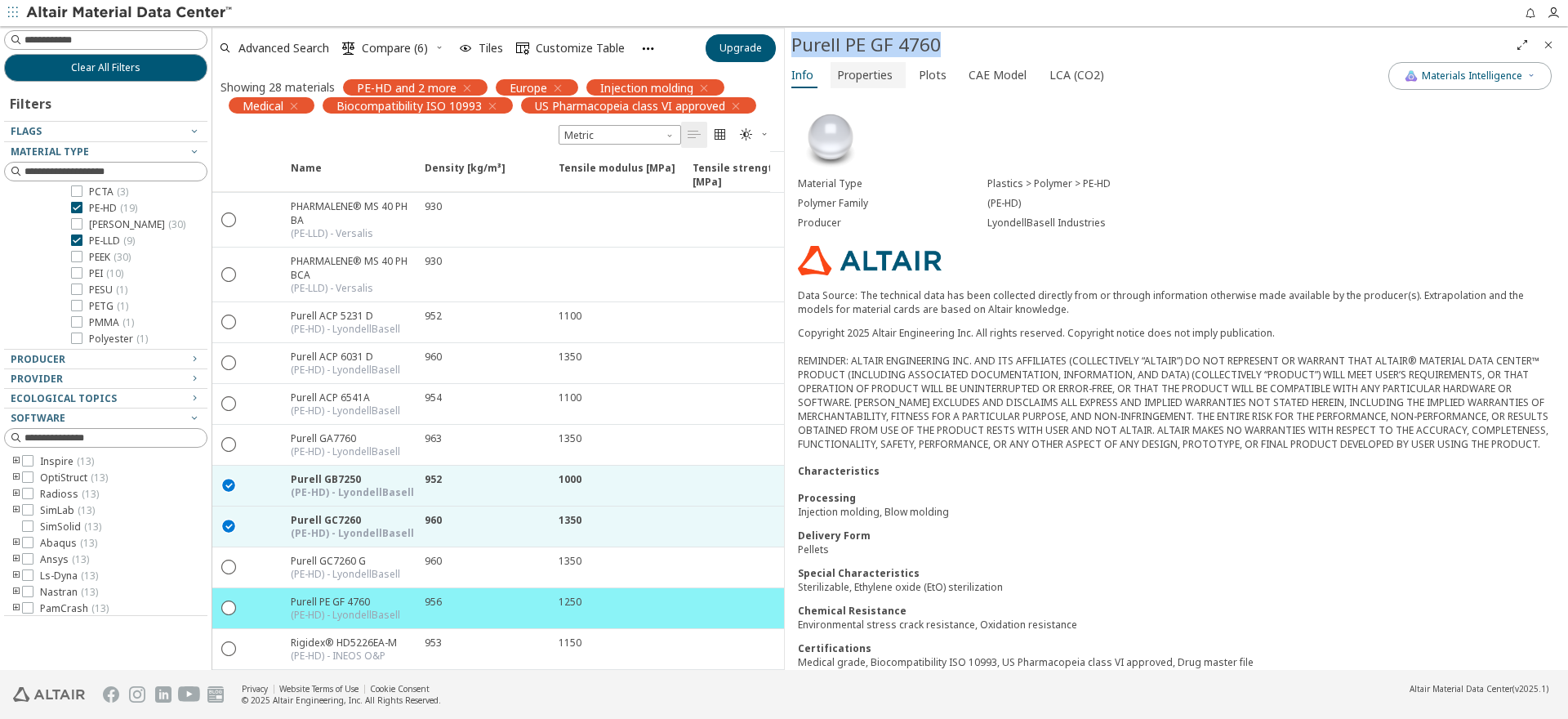
click at [881, 75] on span "Properties" at bounding box center [864, 75] width 56 height 27
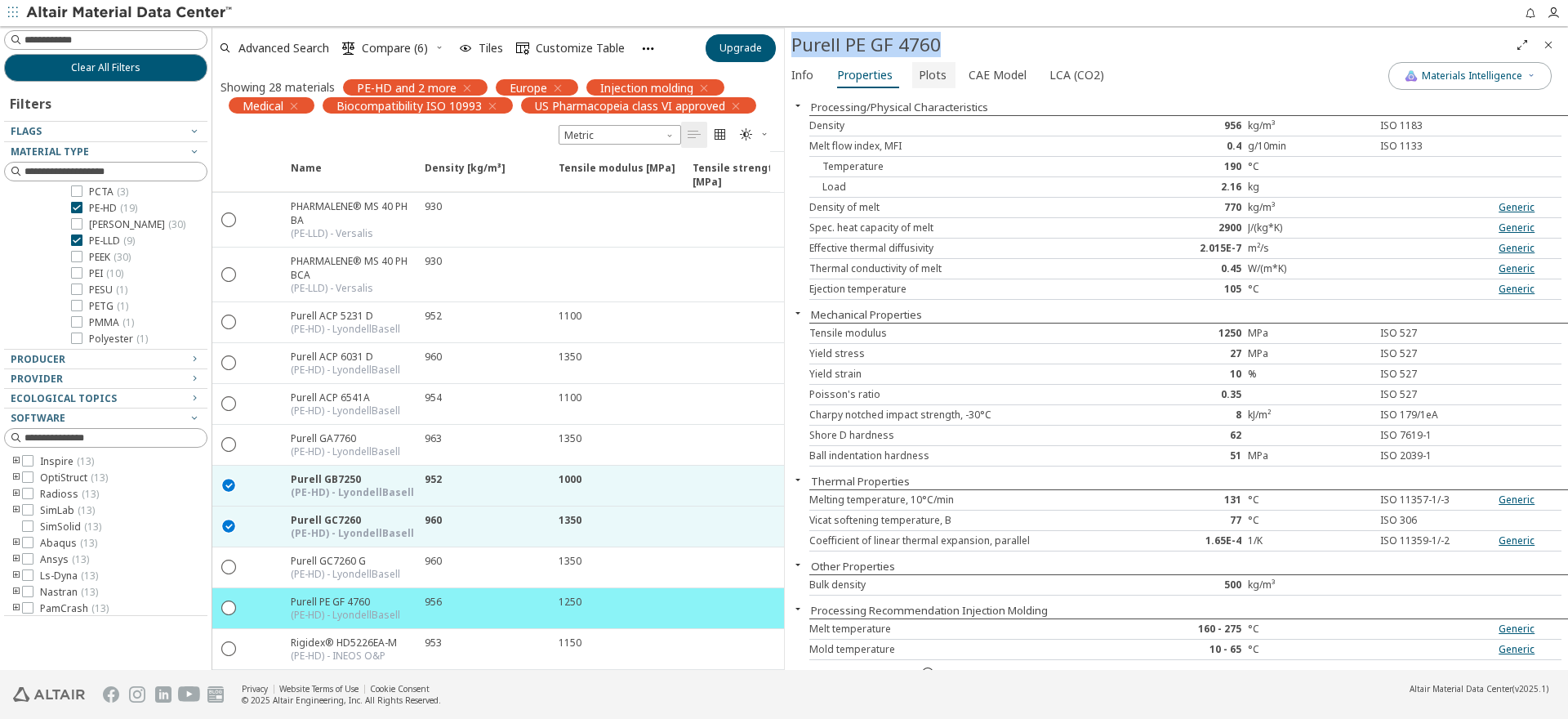
click at [934, 80] on span "Plots" at bounding box center [933, 75] width 27 height 27
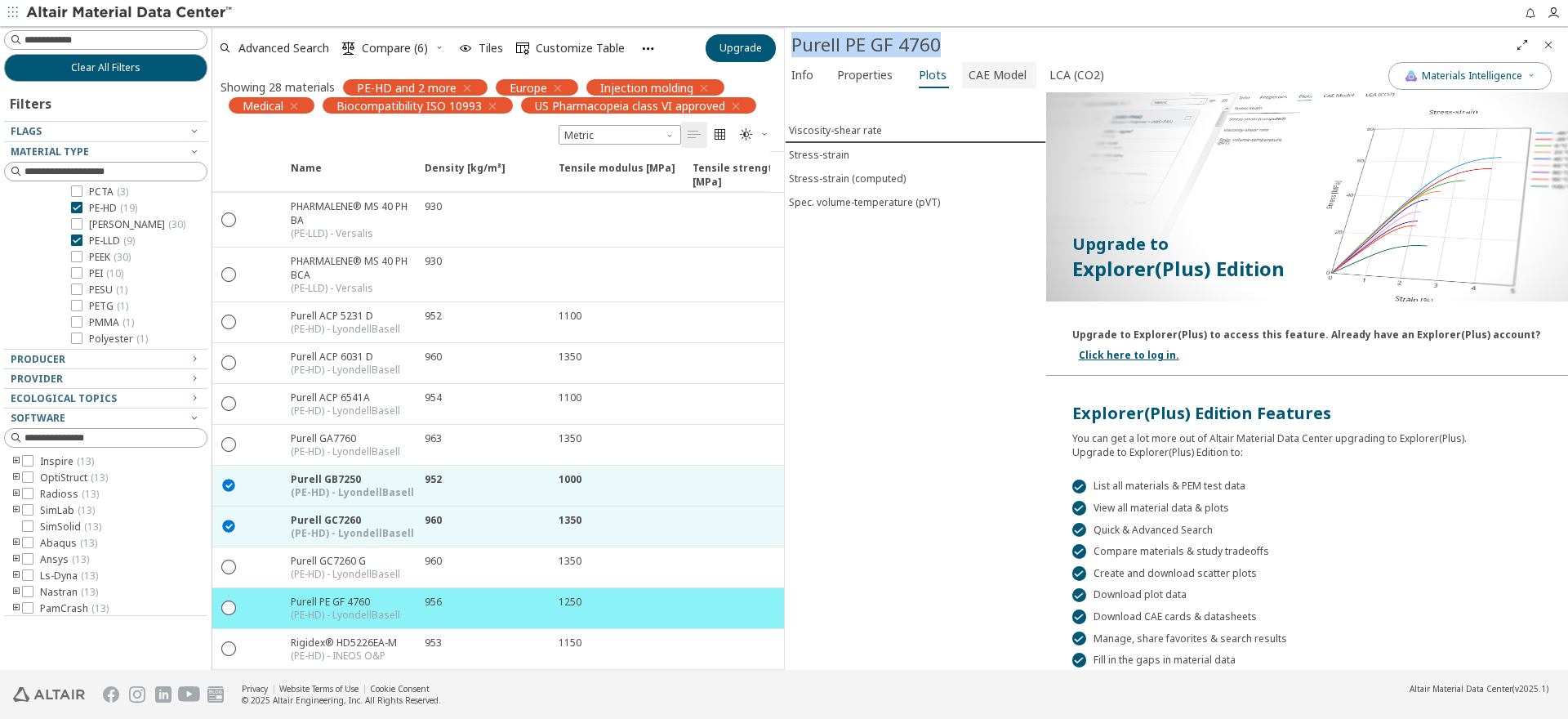
click at [991, 82] on span "CAE Model" at bounding box center [998, 75] width 58 height 27
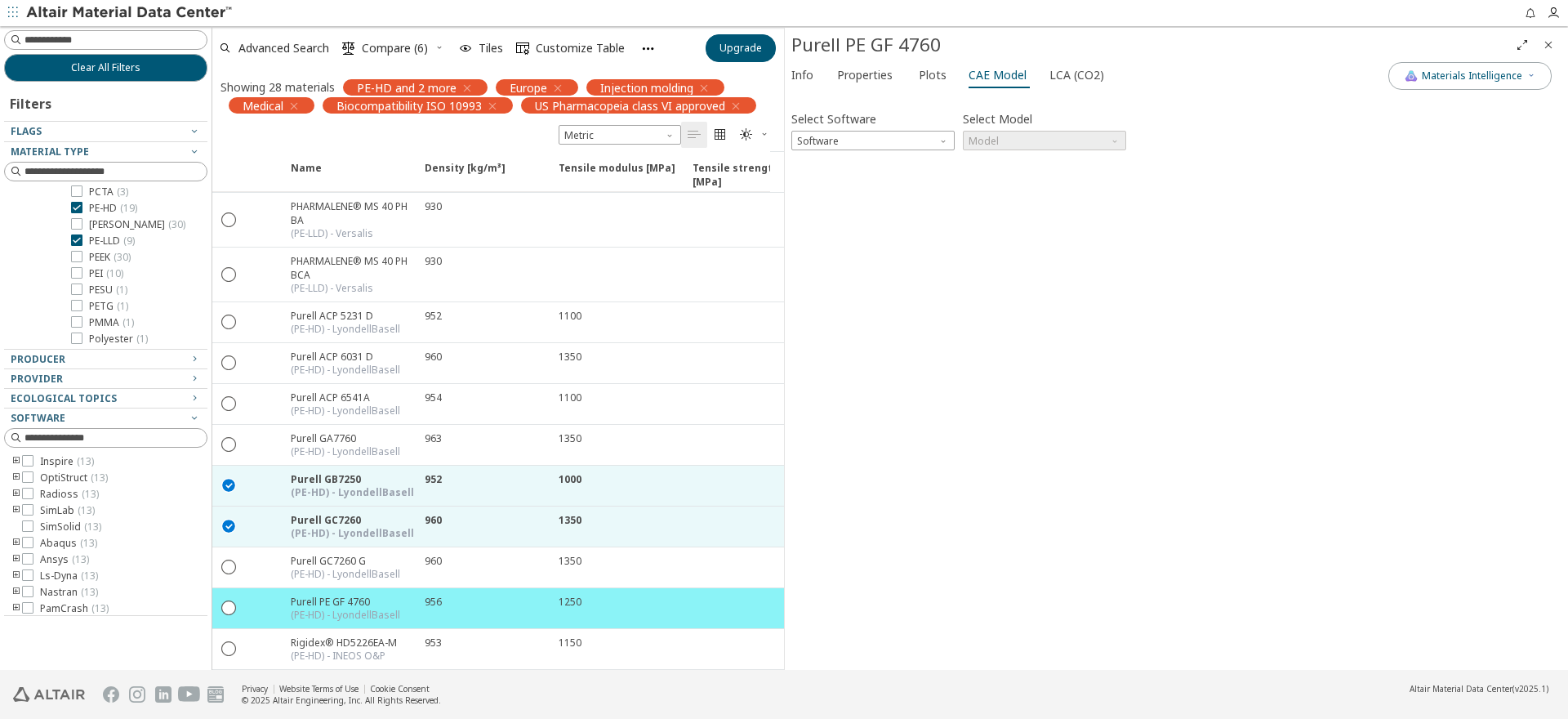
click at [1031, 81] on div "Info Properties Plots CAE Model LCA (CO2)" at bounding box center [1087, 77] width 604 height 30
click at [1043, 79] on button "LCA (CO2)" at bounding box center [1078, 75] width 70 height 27
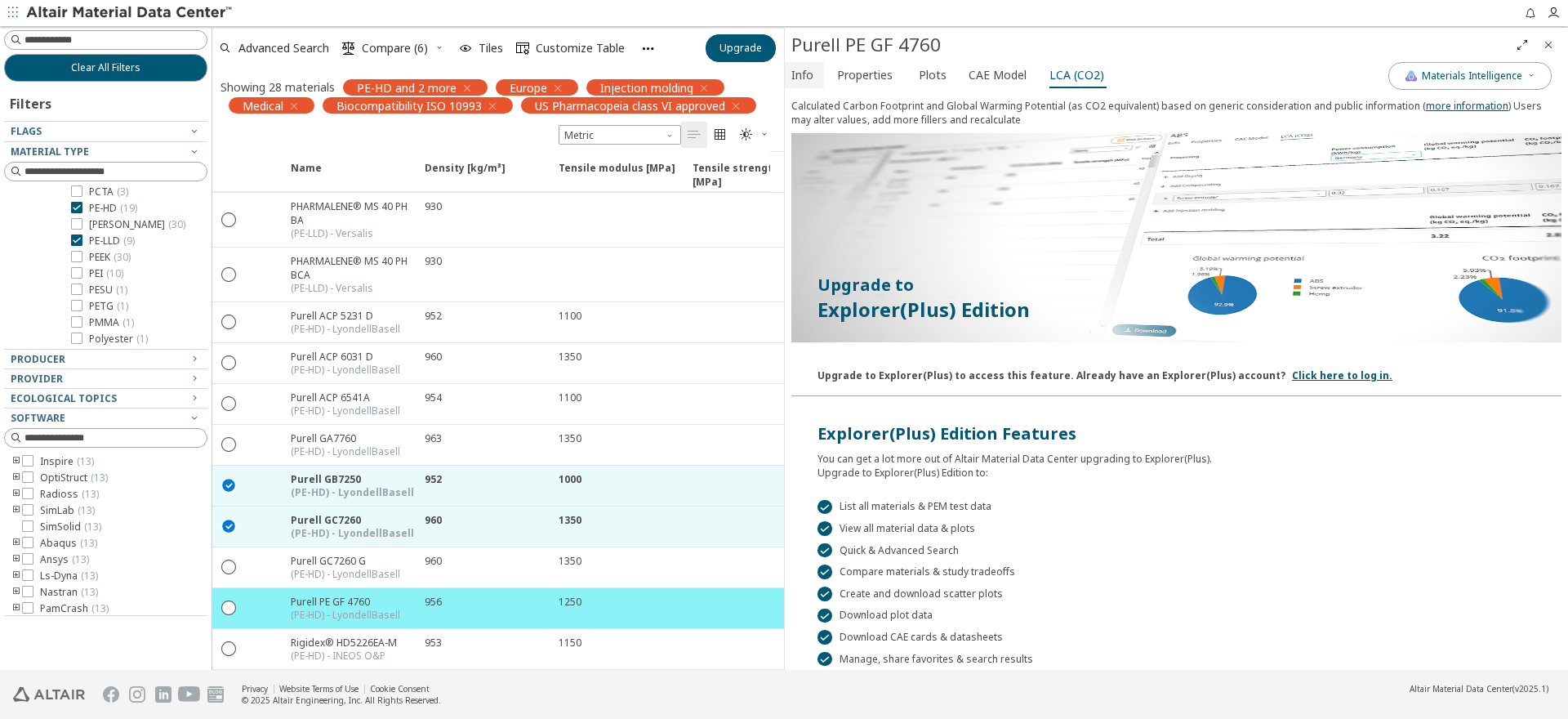
click at [805, 78] on span "Info" at bounding box center [803, 75] width 22 height 27
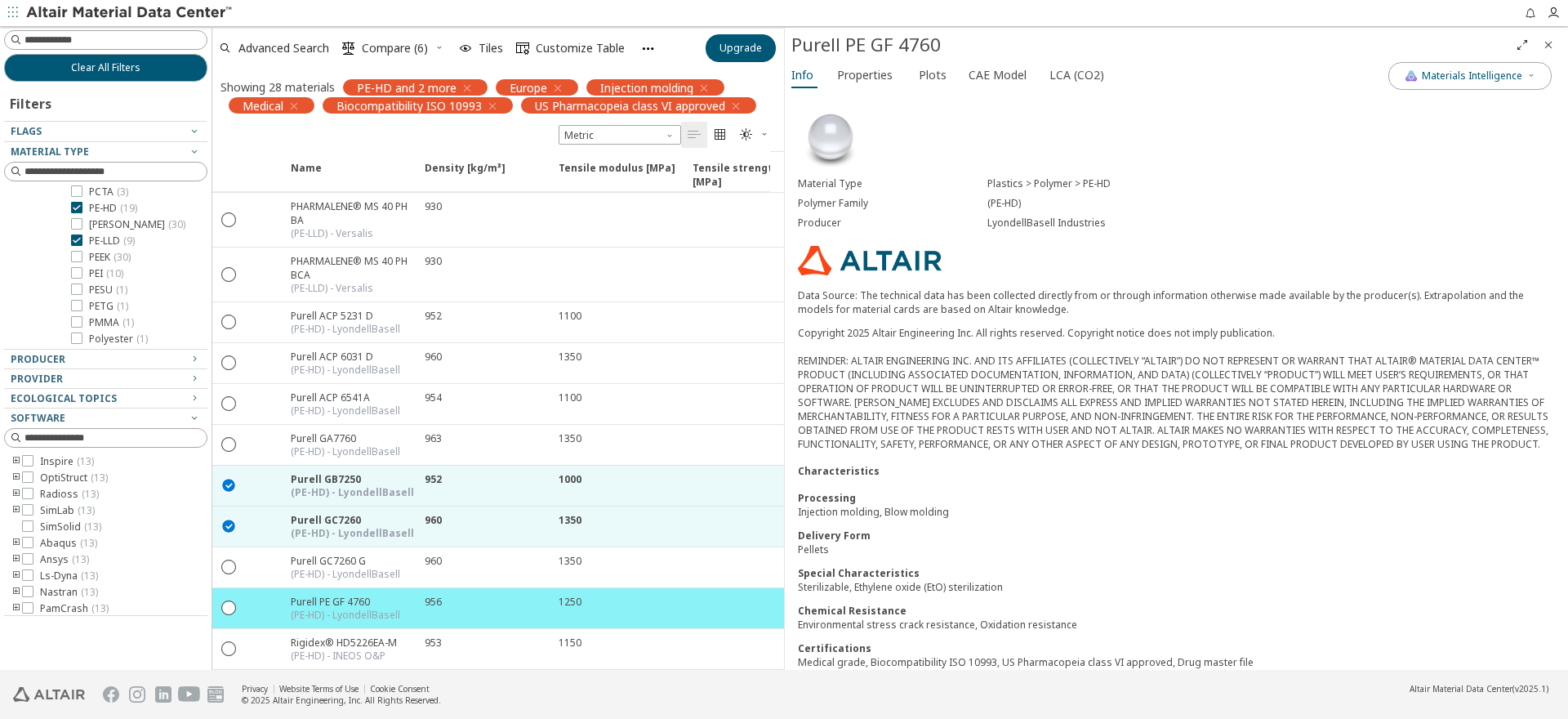
scroll to position [107, 0]
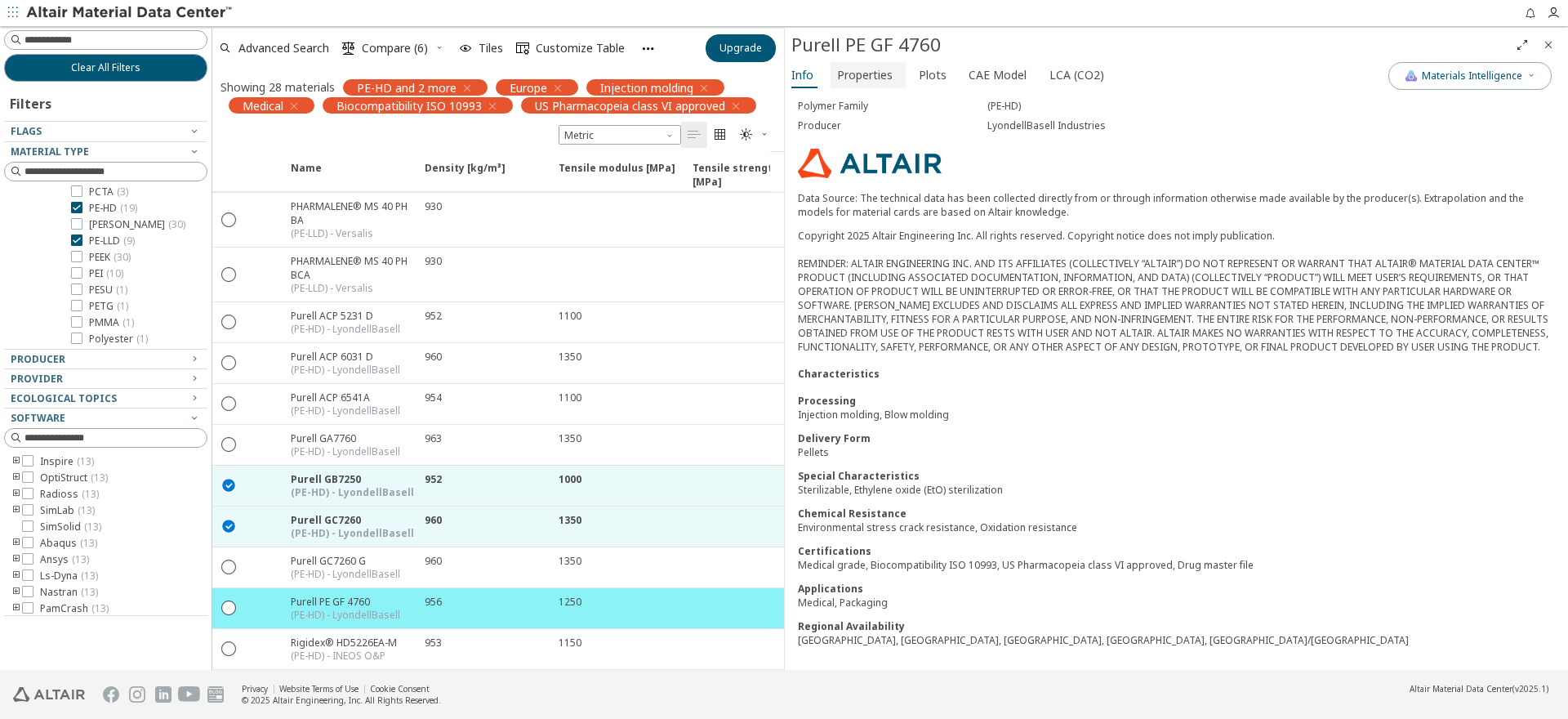
click at [884, 79] on span "Properties" at bounding box center [864, 75] width 56 height 27
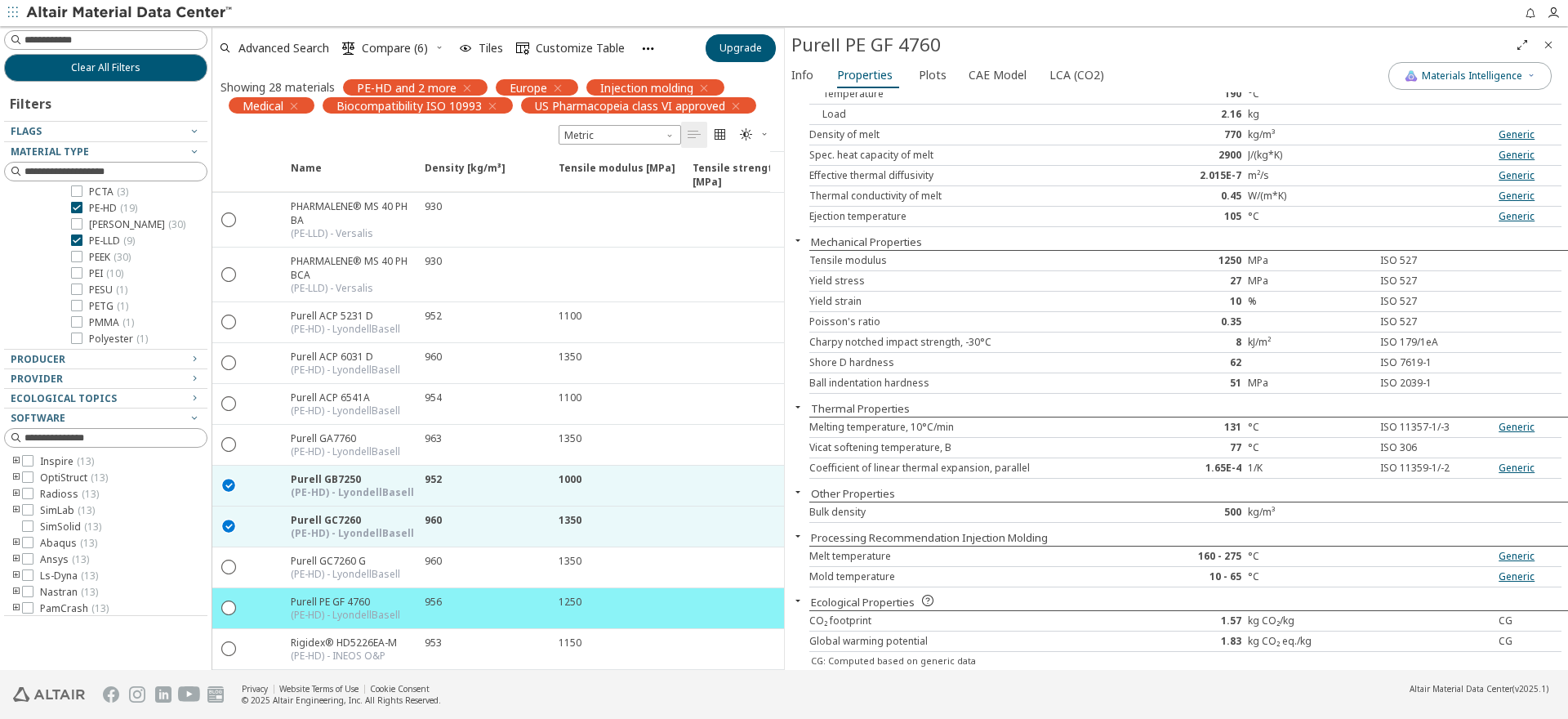
scroll to position [0, 0]
